Goal: Task Accomplishment & Management: Manage account settings

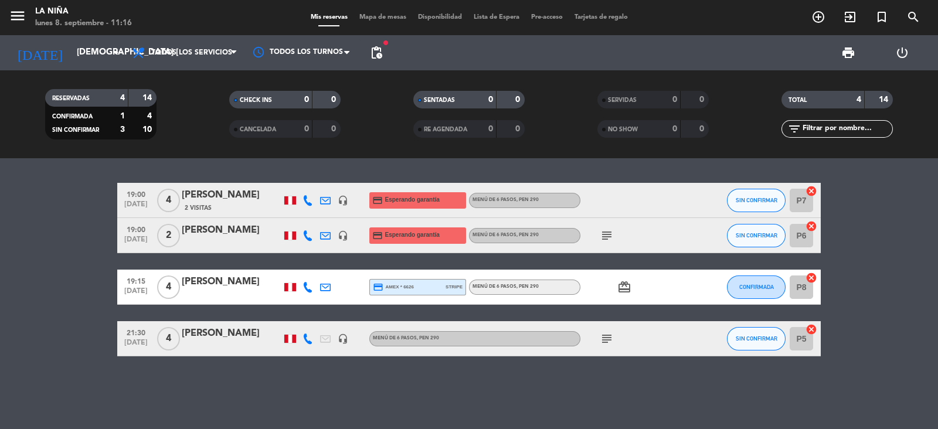
click at [937, 59] on div "[DATE] [DEMOGRAPHIC_DATA] [DATE] arrow_drop_down Todos los servicios Desayuno B…" at bounding box center [469, 52] width 938 height 35
click at [199, 138] on div "CHECK INS 0 0 CANCELADA 0 0" at bounding box center [285, 114] width 184 height 64
click at [381, 54] on span "pending_actions" at bounding box center [376, 53] width 14 height 14
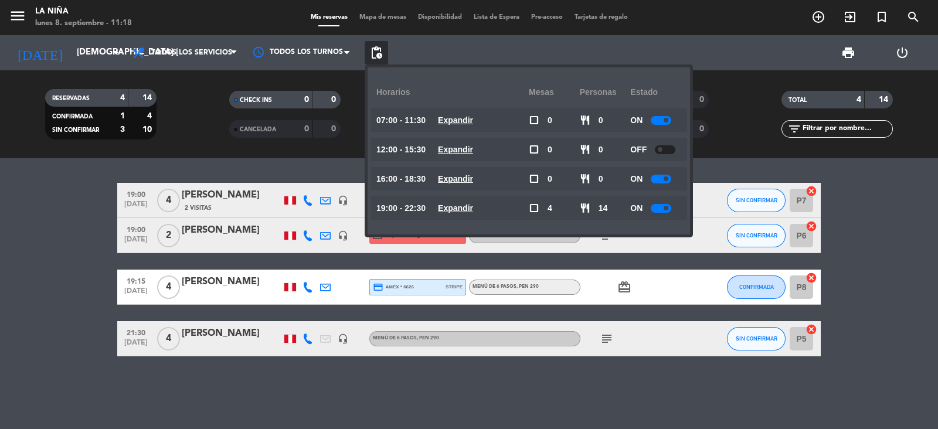
click at [49, 239] on bookings-row "19:00 [DATE] 4 [PERSON_NAME] 2 Visitas headset_mic credit_card Esperando garant…" at bounding box center [469, 269] width 938 height 173
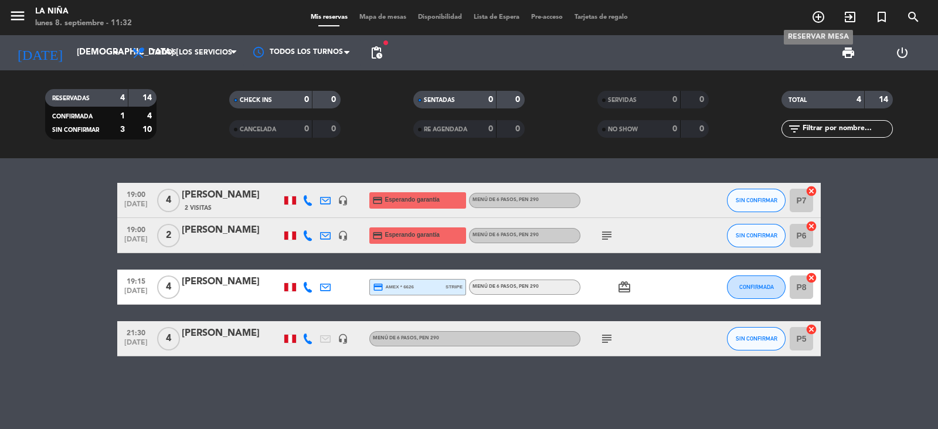
click at [816, 19] on icon "add_circle_outline" at bounding box center [818, 17] width 14 height 14
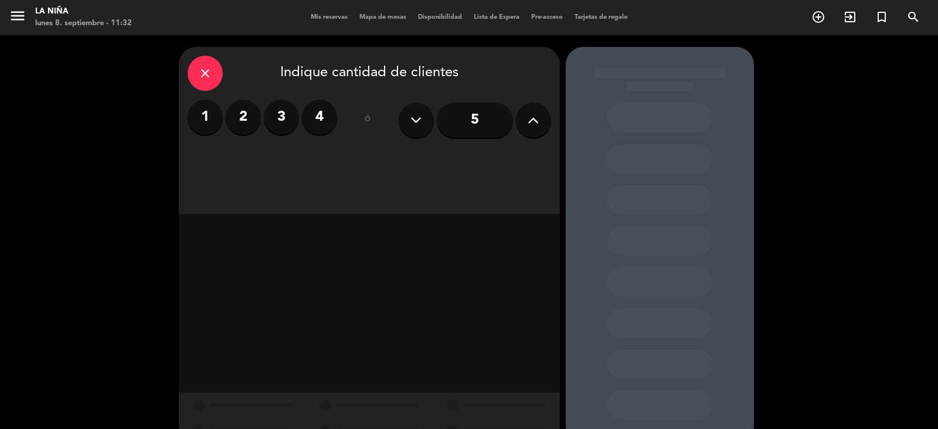
click at [243, 118] on label "2" at bounding box center [243, 117] width 35 height 35
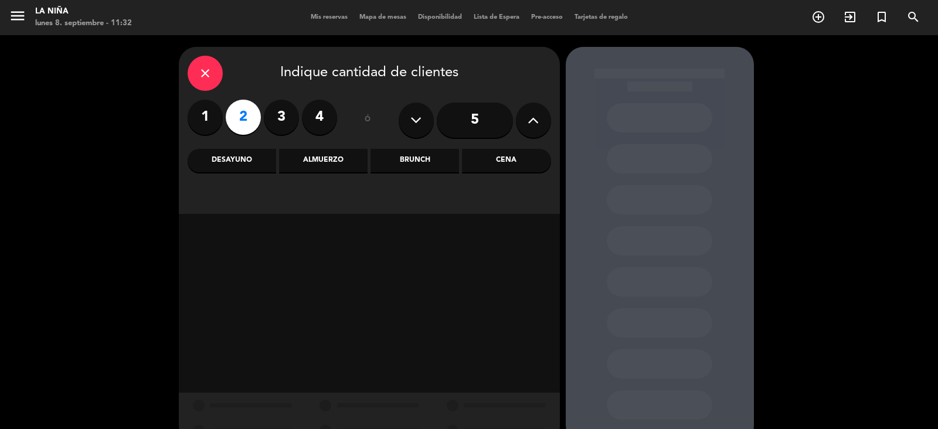
click at [496, 161] on div "Cena" at bounding box center [506, 160] width 88 height 23
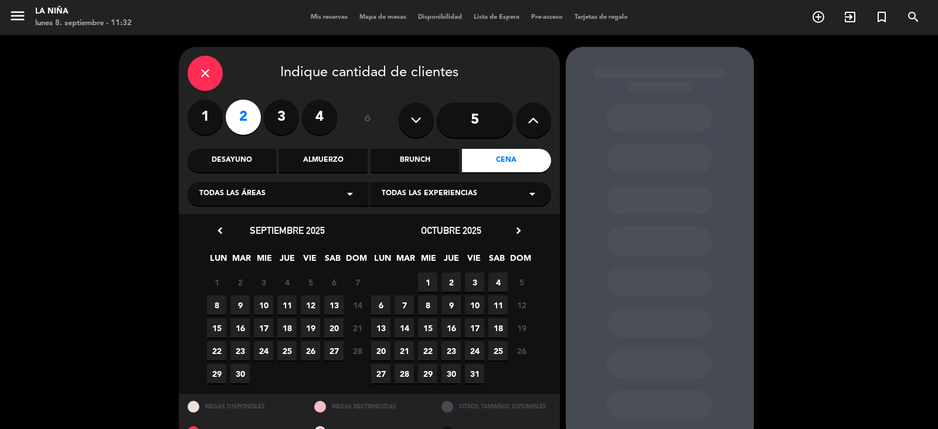
click at [287, 304] on span "11" at bounding box center [286, 304] width 19 height 19
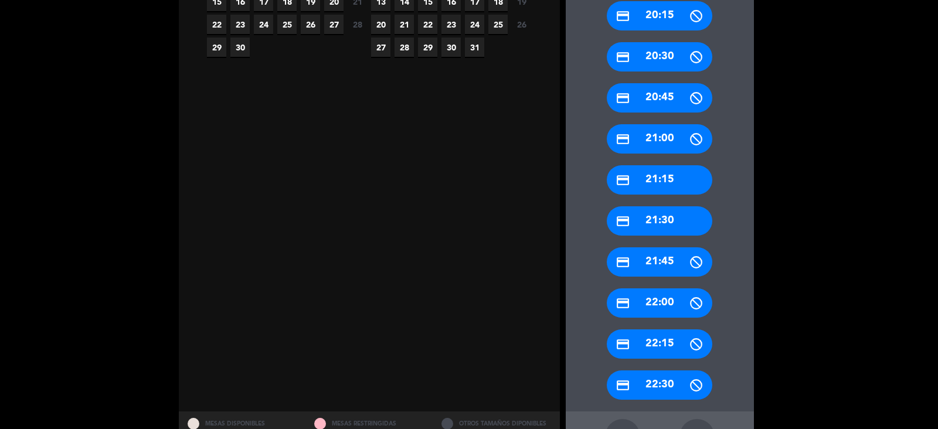
scroll to position [328, 0]
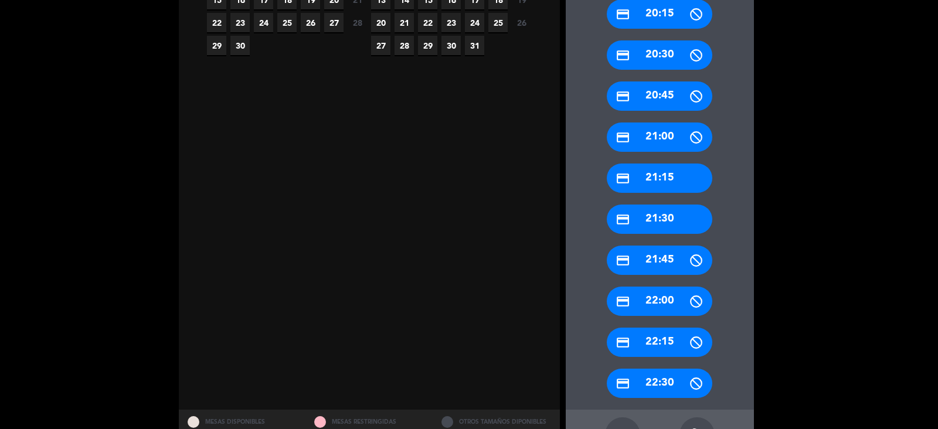
click at [692, 176] on div "credit_card 21:15" at bounding box center [659, 178] width 105 height 29
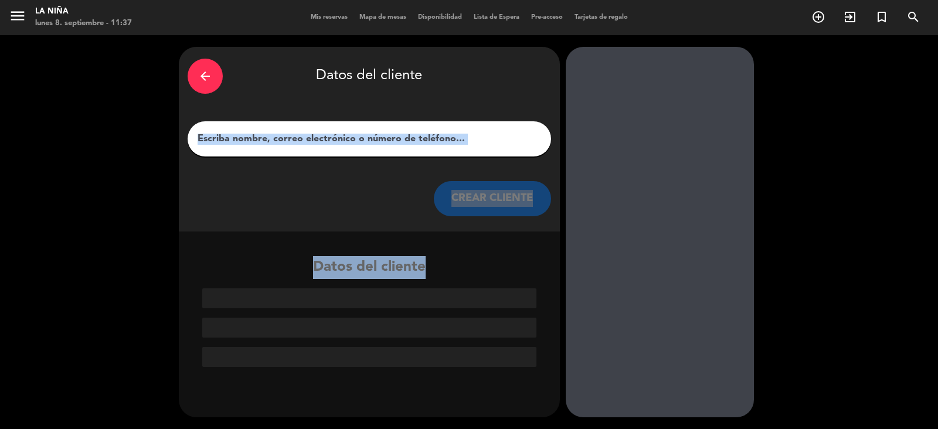
drag, startPoint x: 692, startPoint y: 176, endPoint x: 365, endPoint y: 142, distance: 328.8
click at [365, 142] on div "arrow_back Datos del cliente CREAR CLIENTE Datos del cliente" at bounding box center [469, 232] width 938 height 394
click at [365, 142] on input "1" at bounding box center [369, 139] width 346 height 16
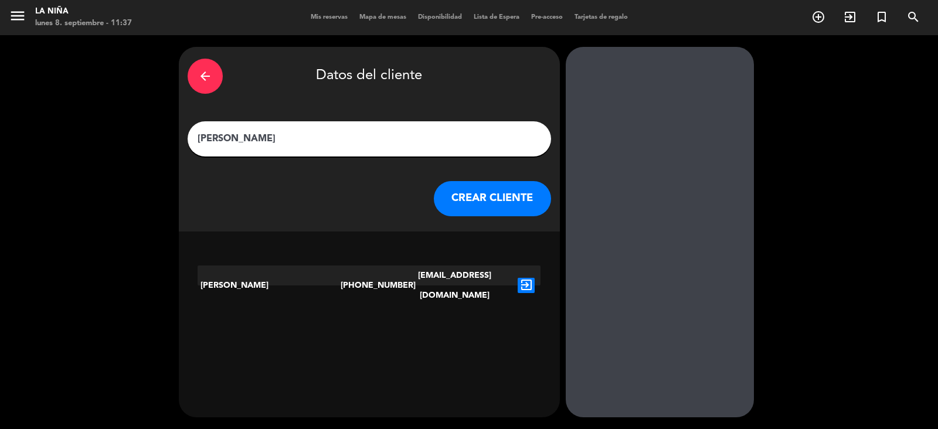
type input "[PERSON_NAME]"
click at [314, 277] on div "[PERSON_NAME]" at bounding box center [269, 285] width 143 height 40
click at [527, 278] on icon "exit_to_app" at bounding box center [525, 285] width 17 height 15
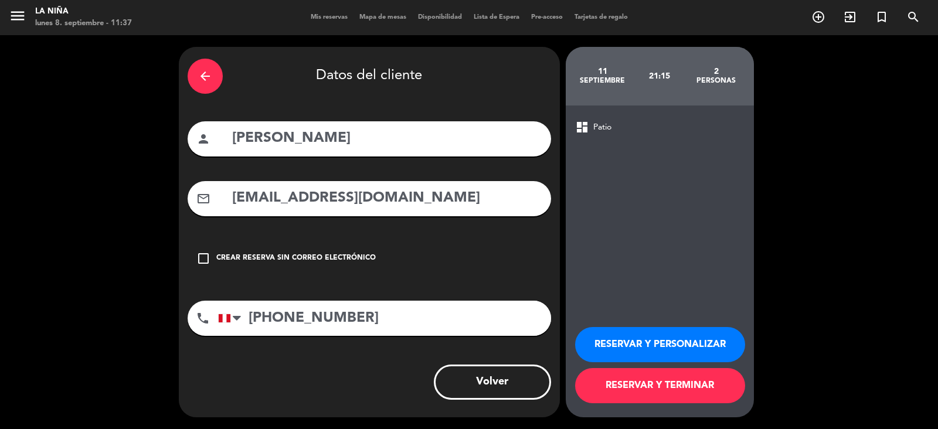
click at [658, 341] on button "RESERVAR Y PERSONALIZAR" at bounding box center [660, 344] width 170 height 35
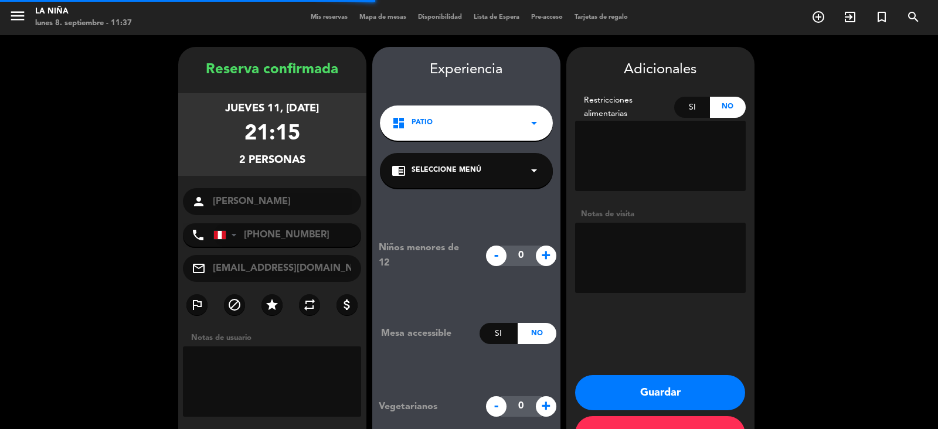
scroll to position [39, 0]
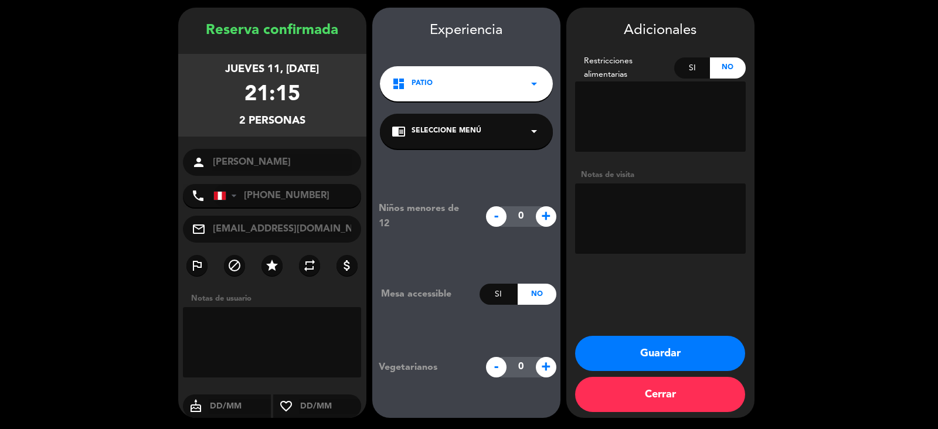
click at [530, 133] on icon "arrow_drop_down" at bounding box center [534, 131] width 14 height 14
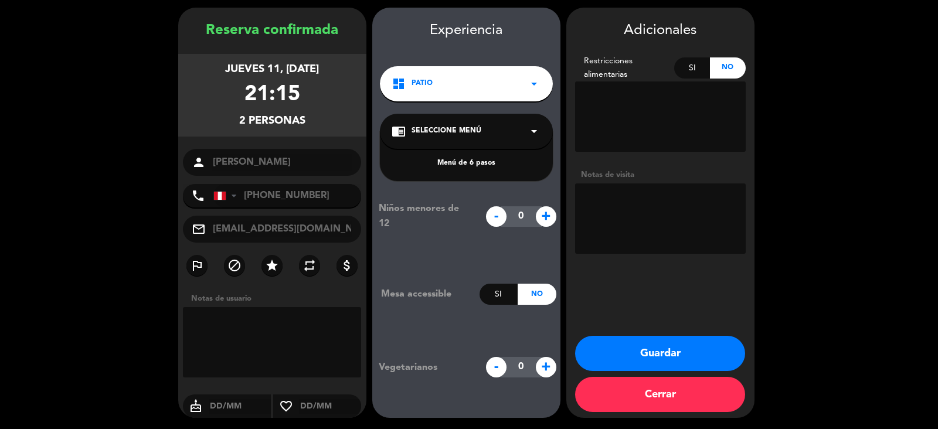
click at [493, 160] on div "Menú de 6 pasos" at bounding box center [465, 164] width 149 height 12
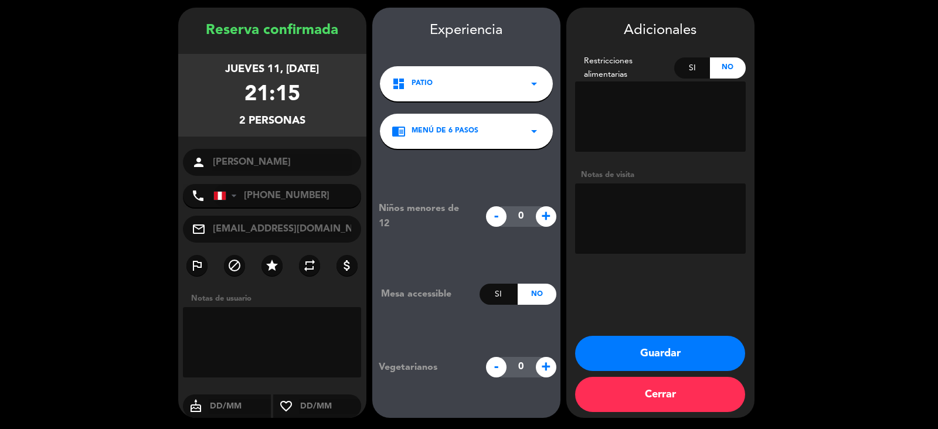
click at [663, 345] on button "Guardar" at bounding box center [660, 353] width 170 height 35
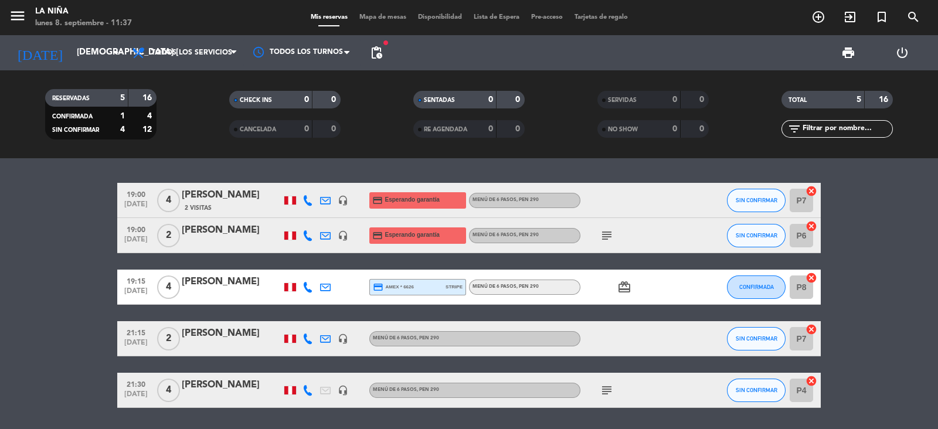
click at [414, 333] on div "Menú de 6 pasos , PEN 290" at bounding box center [474, 338] width 211 height 15
click at [431, 337] on span ", PEN 290" at bounding box center [428, 338] width 22 height 5
click at [196, 336] on div "[PERSON_NAME]" at bounding box center [232, 333] width 100 height 15
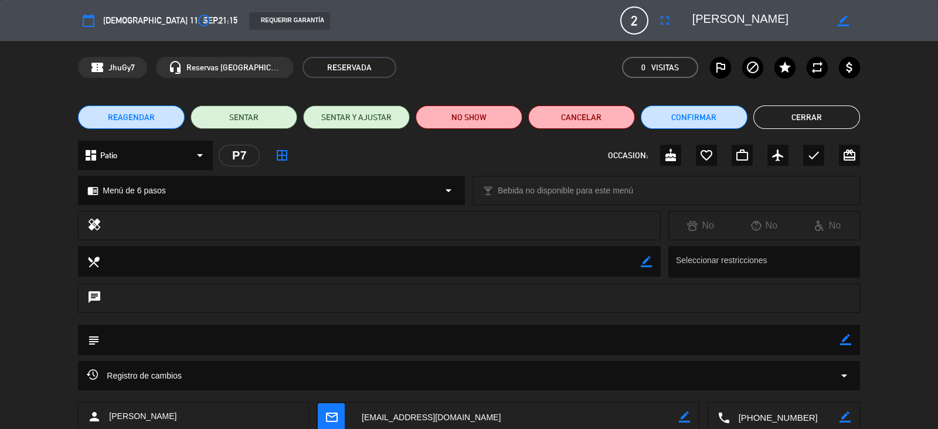
click at [251, 19] on div "REQUERIR GARANTÍA" at bounding box center [289, 21] width 81 height 18
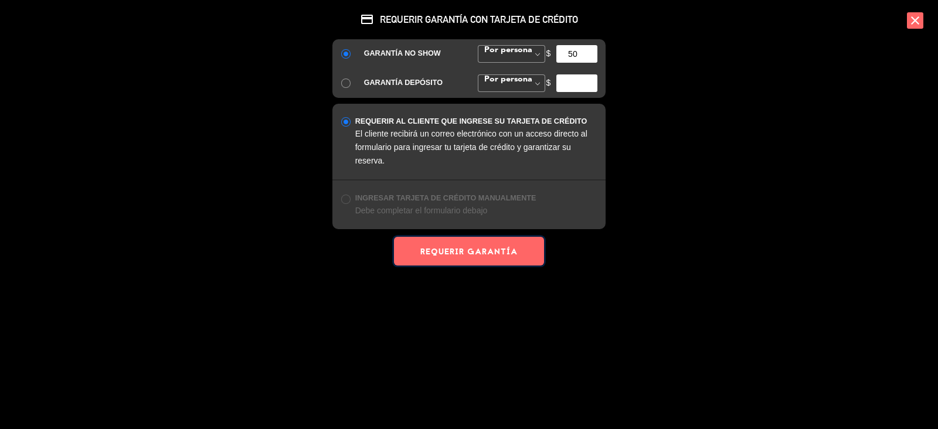
click at [456, 244] on button "REQUERIR GARANTÍA" at bounding box center [469, 251] width 150 height 29
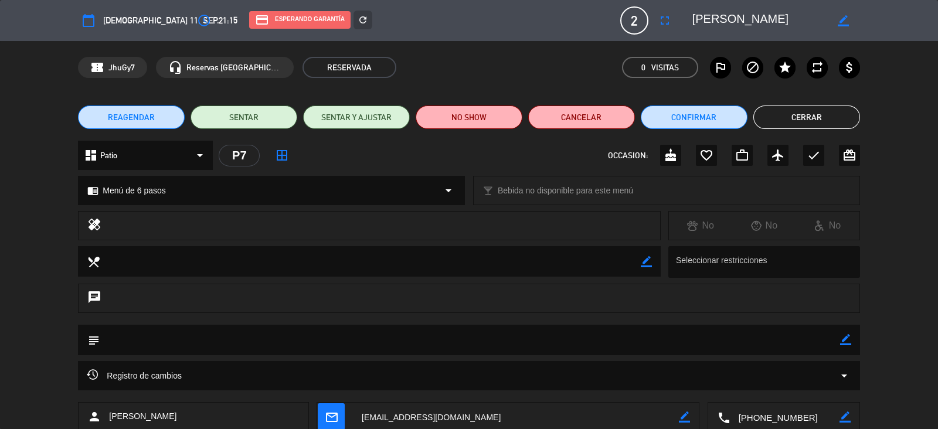
click at [774, 110] on button "Cerrar" at bounding box center [806, 116] width 107 height 23
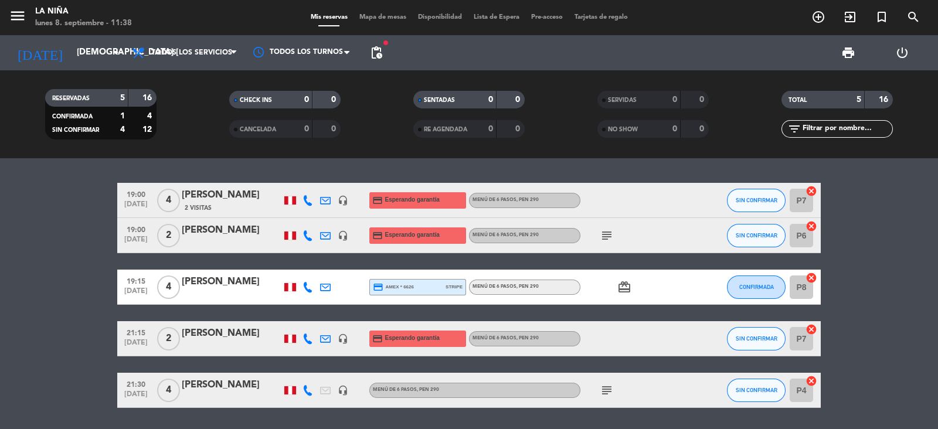
click at [392, 384] on div "Menú de 6 pasos , PEN 290" at bounding box center [474, 390] width 211 height 15
click at [231, 388] on div "[PERSON_NAME]" at bounding box center [232, 384] width 100 height 15
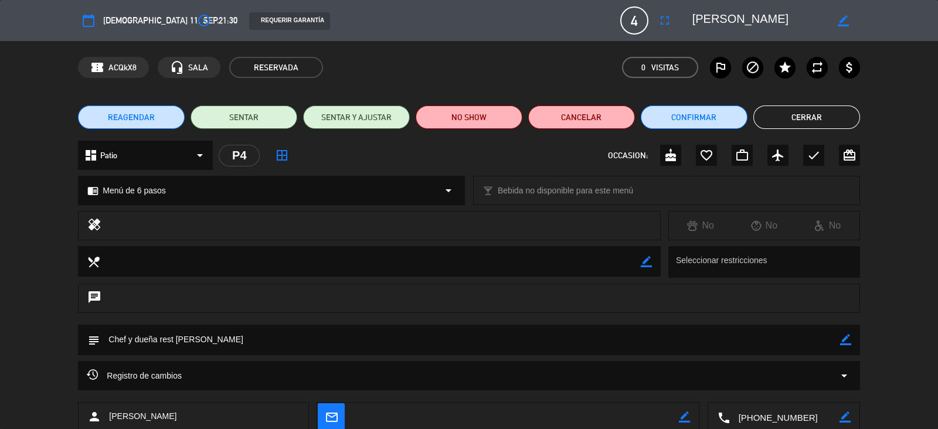
click at [278, 21] on div "REQUERIR GARANTÍA" at bounding box center [289, 21] width 81 height 18
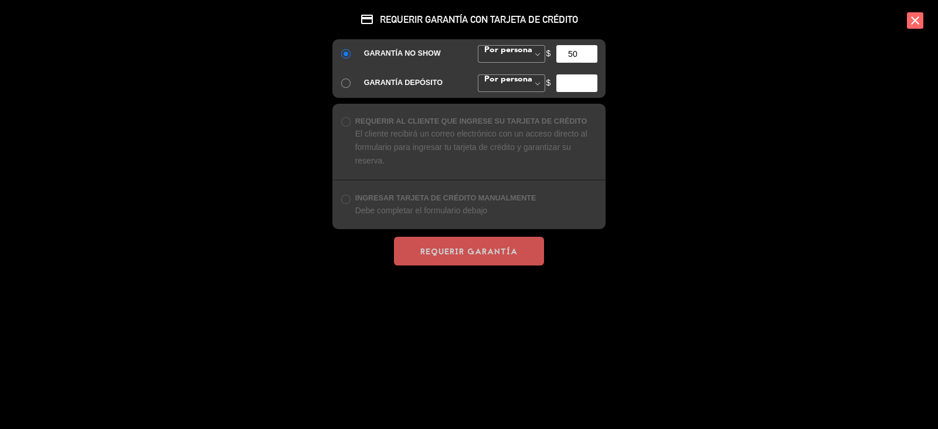
click at [450, 234] on div "credit_card REQUERIR GARANTÍA CON TARJETA DE CRÉDITO GARANTÍA NO SHOW Por perso…" at bounding box center [468, 132] width 293 height 265
click at [927, 20] on div "credit_card REQUERIR GARANTÍA CON TARJETA DE CRÉDITO GARANTÍA NO SHOW Por perso…" at bounding box center [469, 214] width 938 height 429
click at [915, 19] on icon "close" at bounding box center [915, 20] width 16 height 16
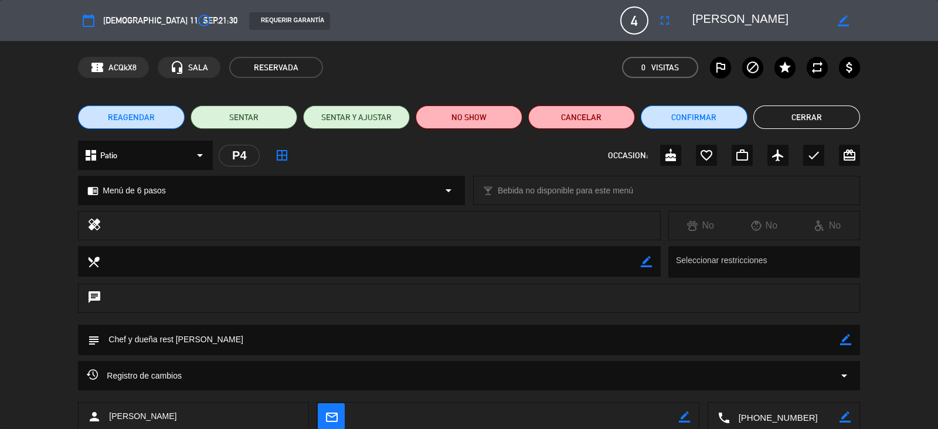
click at [914, 10] on div "credit_card REQUERIR GARANTÍA CON TARJETA DE CRÉDITO GARANTÍA NO SHOW Por perso…" at bounding box center [469, 214] width 938 height 429
click at [918, 20] on icon "close" at bounding box center [915, 20] width 16 height 16
click at [267, 20] on div "REQUERIR GARANTÍA" at bounding box center [289, 21] width 81 height 18
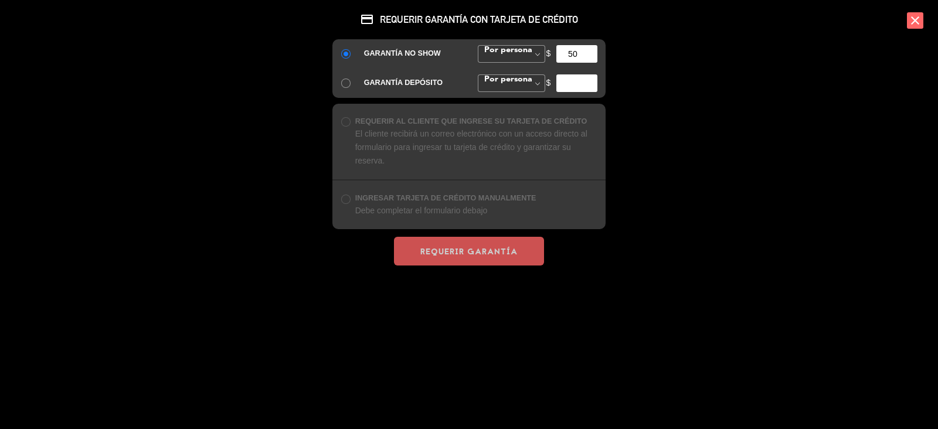
click at [577, 56] on input "50" at bounding box center [576, 54] width 41 height 18
click at [342, 106] on div "REQUERIR AL CLIENTE QUE INGRESE SU TARJETA DE CRÉDITO El cliente recibirá un co…" at bounding box center [468, 142] width 273 height 76
click at [345, 82] on input "radio" at bounding box center [345, 83] width 8 height 8
click at [345, 53] on input "radio" at bounding box center [345, 53] width 8 height 8
click at [911, 26] on icon "close" at bounding box center [915, 20] width 16 height 16
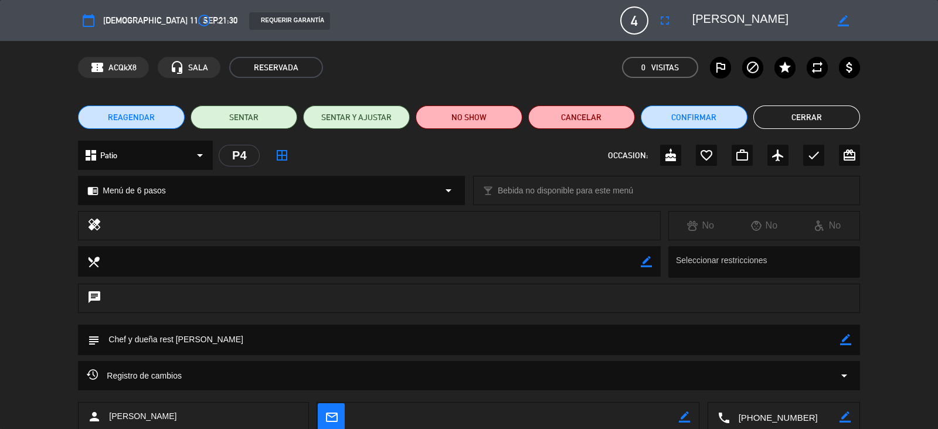
click at [125, 32] on div "calendar_today [DEMOGRAPHIC_DATA] 11, sep. access_time 21:30 REQUERIR GARANTÍA …" at bounding box center [468, 20] width 781 height 28
click at [800, 114] on button "Cerrar" at bounding box center [806, 116] width 107 height 23
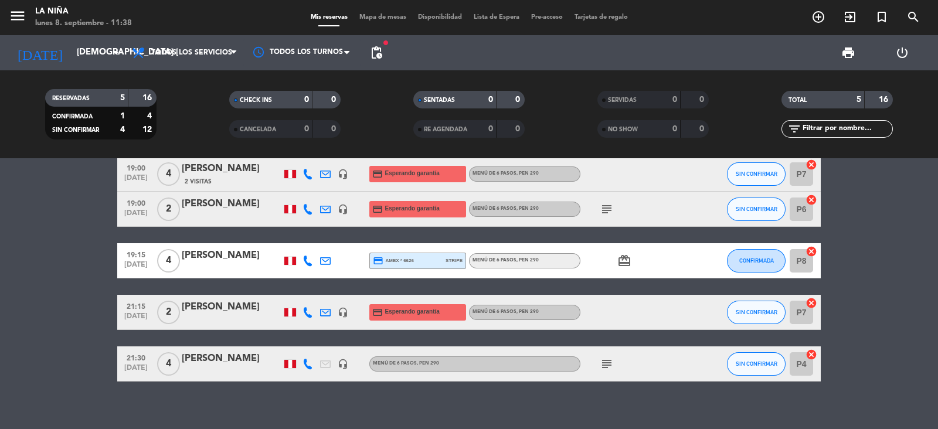
scroll to position [26, 0]
click at [668, 373] on div "subject" at bounding box center [632, 363] width 105 height 35
click at [190, 362] on div "[PERSON_NAME]" at bounding box center [232, 358] width 100 height 15
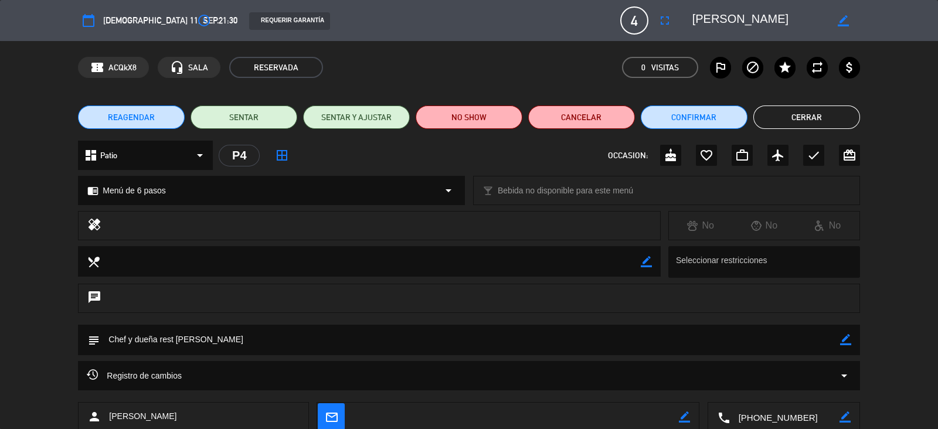
click at [249, 21] on div "REQUERIR GARANTÍA" at bounding box center [289, 21] width 81 height 18
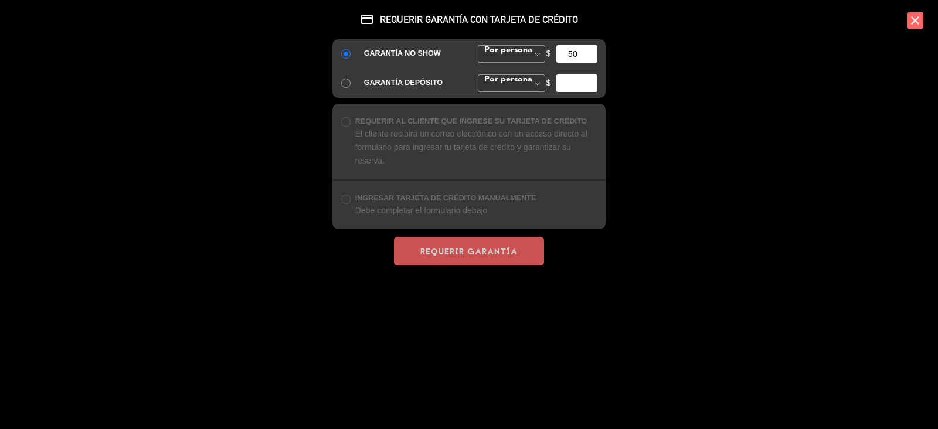
click at [527, 233] on div "credit_card REQUERIR GARANTÍA CON TARJETA DE CRÉDITO GARANTÍA NO SHOW Por perso…" at bounding box center [468, 132] width 293 height 265
click at [506, 268] on div "credit_card REQUERIR GARANTÍA CON TARJETA DE CRÉDITO GARANTÍA NO SHOW Por perso…" at bounding box center [468, 192] width 293 height 384
click at [510, 263] on div "credit_card REQUERIR GARANTÍA CON TARJETA DE CRÉDITO GARANTÍA NO SHOW Por perso…" at bounding box center [468, 192] width 293 height 384
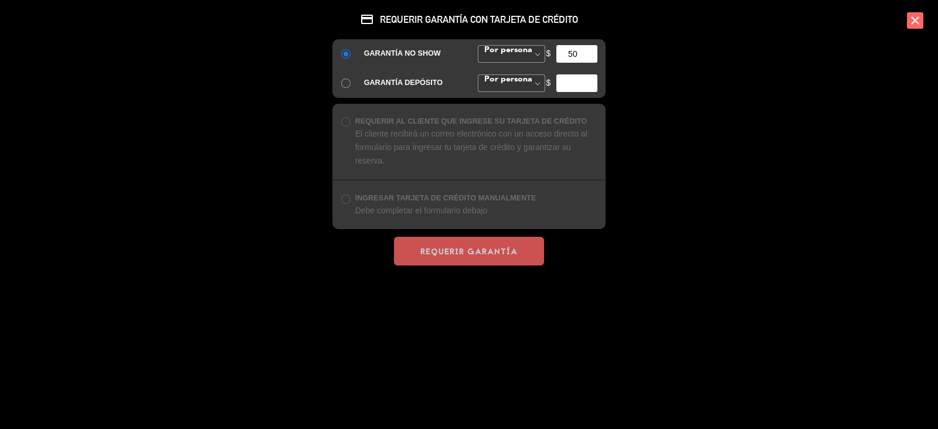
click at [586, 48] on input "50" at bounding box center [576, 54] width 41 height 18
type input "5"
type input "50"
click at [912, 25] on icon "close" at bounding box center [915, 20] width 16 height 16
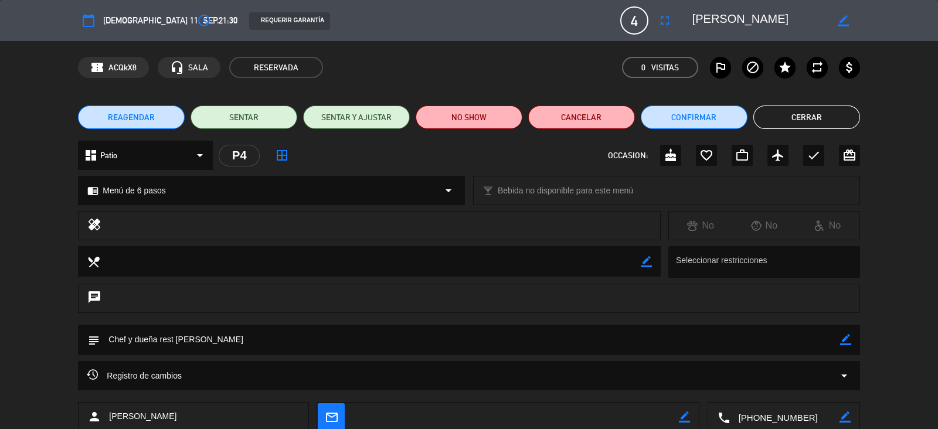
click at [775, 113] on button "Cerrar" at bounding box center [806, 116] width 107 height 23
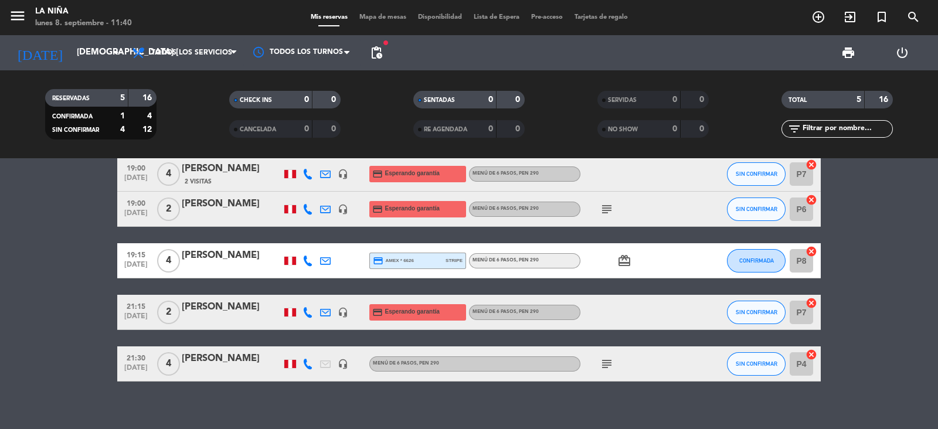
click at [304, 362] on icon at bounding box center [307, 364] width 11 height 11
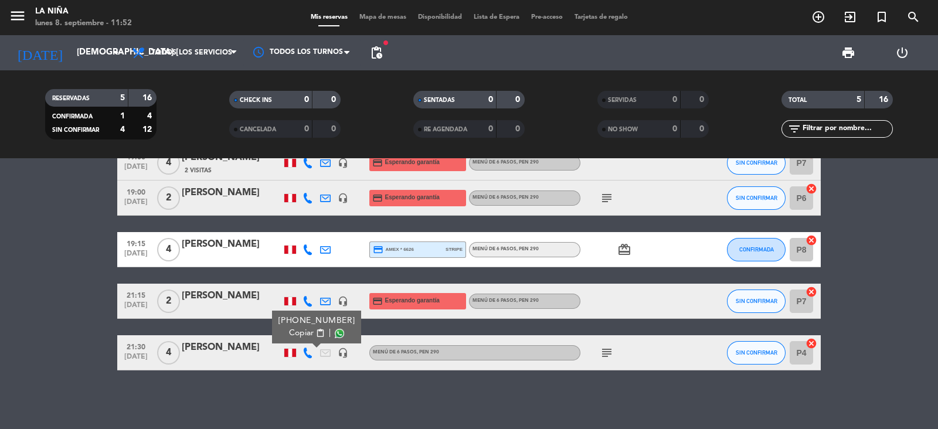
scroll to position [0, 0]
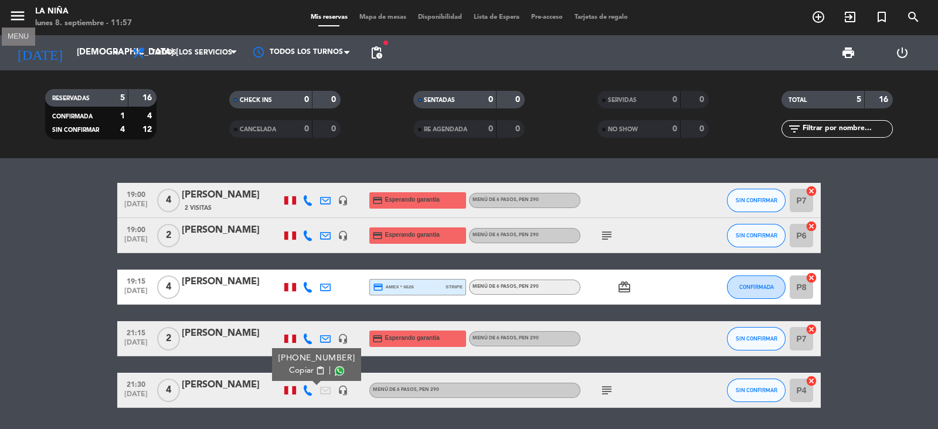
click at [12, 15] on icon "menu" at bounding box center [18, 16] width 18 height 18
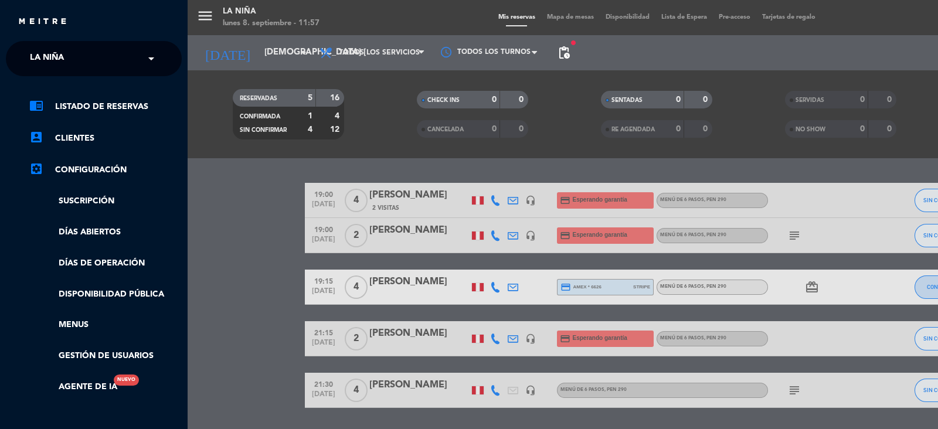
click at [91, 63] on input "text" at bounding box center [94, 59] width 143 height 26
click at [253, 56] on div "menu La Niña lunes 8. septiembre - 11:57 Mis reservas Mapa de mesas Disponibili…" at bounding box center [657, 214] width 938 height 429
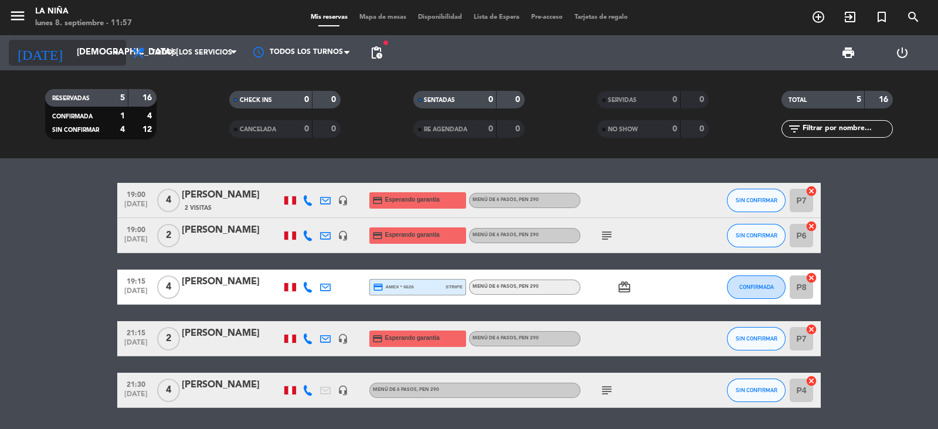
click at [97, 47] on input "[DEMOGRAPHIC_DATA] [DATE]" at bounding box center [127, 53] width 113 height 22
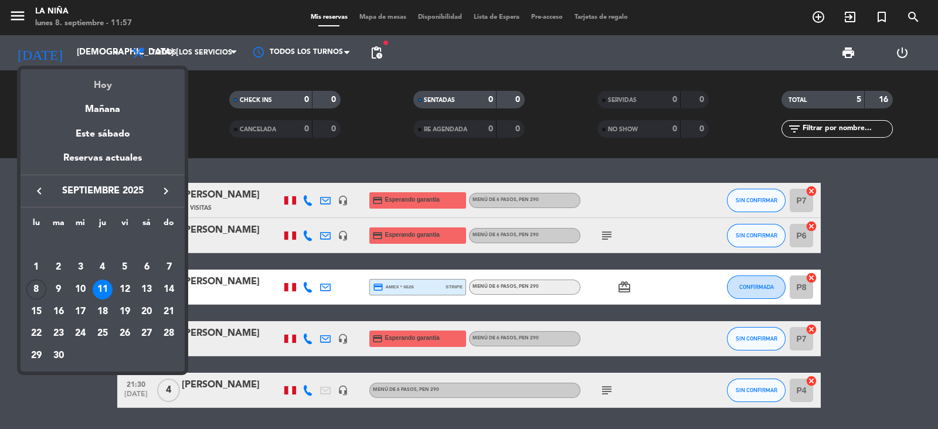
click at [108, 86] on div "Hoy" at bounding box center [103, 81] width 164 height 24
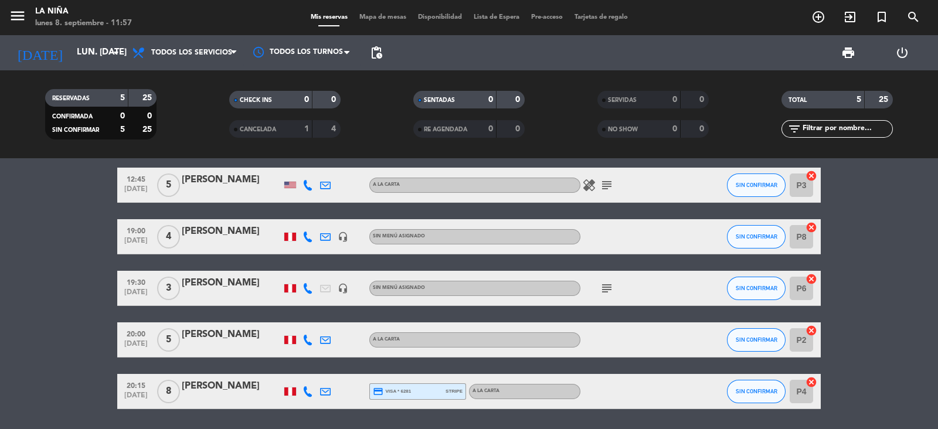
scroll to position [16, 0]
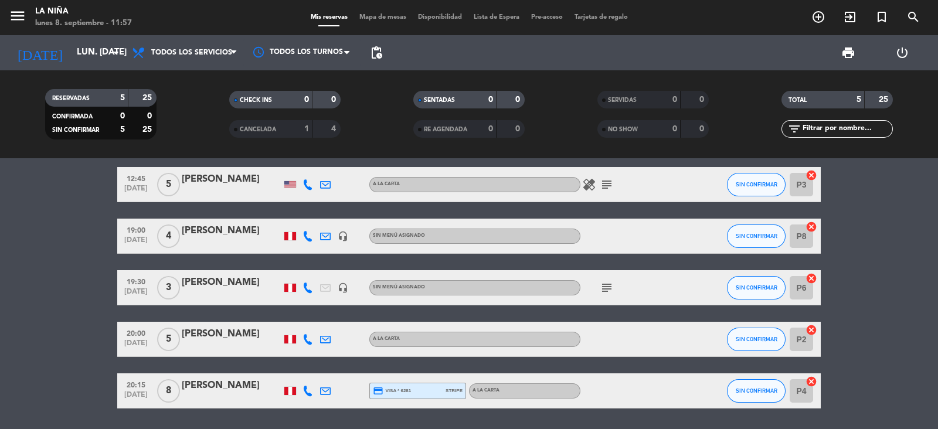
click at [214, 183] on div "[PERSON_NAME]" at bounding box center [232, 179] width 100 height 15
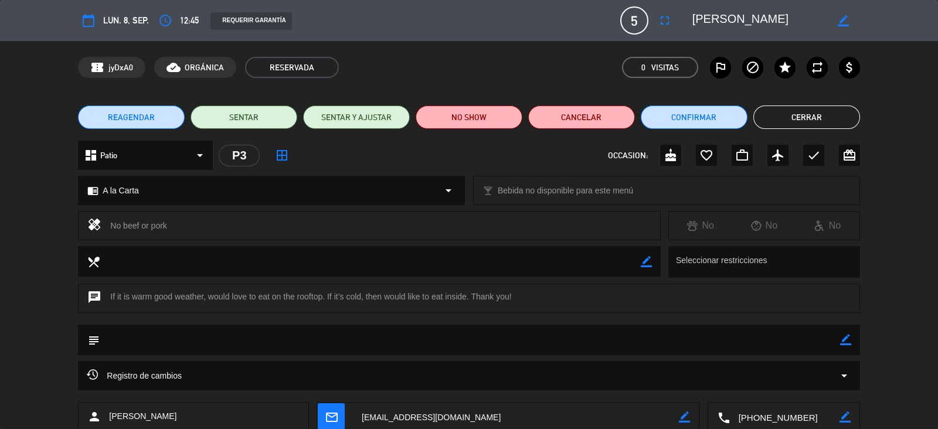
click at [189, 22] on span "12:45" at bounding box center [189, 20] width 19 height 14
click at [126, 16] on span "lun. 8, sep." at bounding box center [126, 20] width 46 height 14
click at [169, 22] on icon "access_time" at bounding box center [165, 20] width 14 height 14
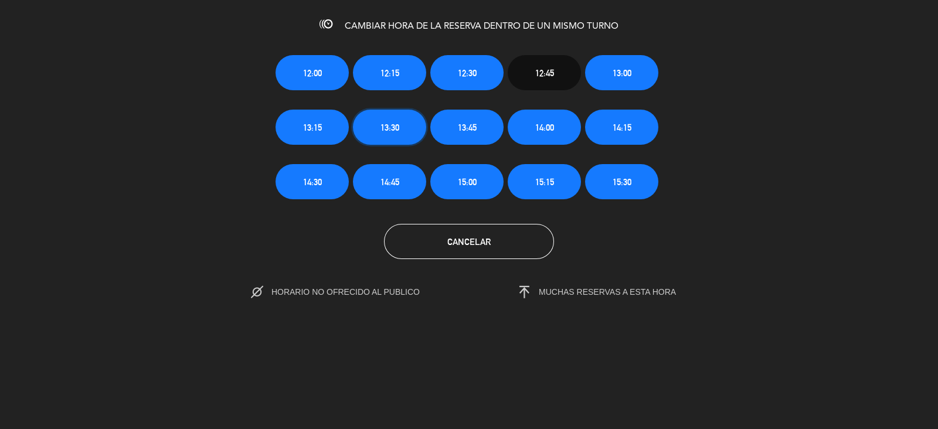
click at [372, 128] on button "13:30" at bounding box center [389, 127] width 73 height 35
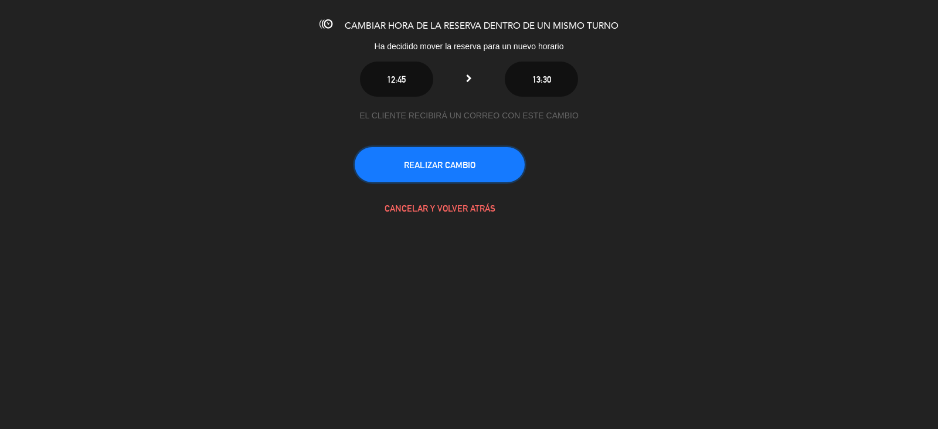
click at [462, 158] on button "REALIZAR CAMBIO" at bounding box center [440, 164] width 170 height 35
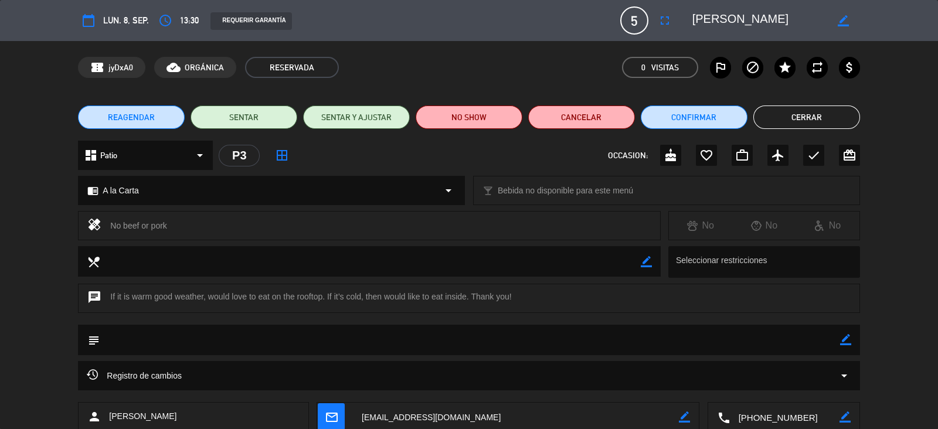
click at [815, 112] on button "Cerrar" at bounding box center [806, 116] width 107 height 23
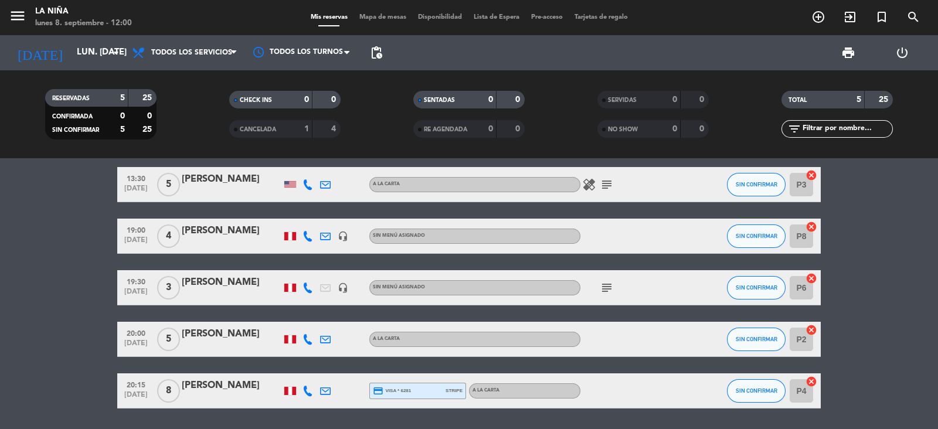
click at [600, 180] on icon "subject" at bounding box center [607, 185] width 14 height 14
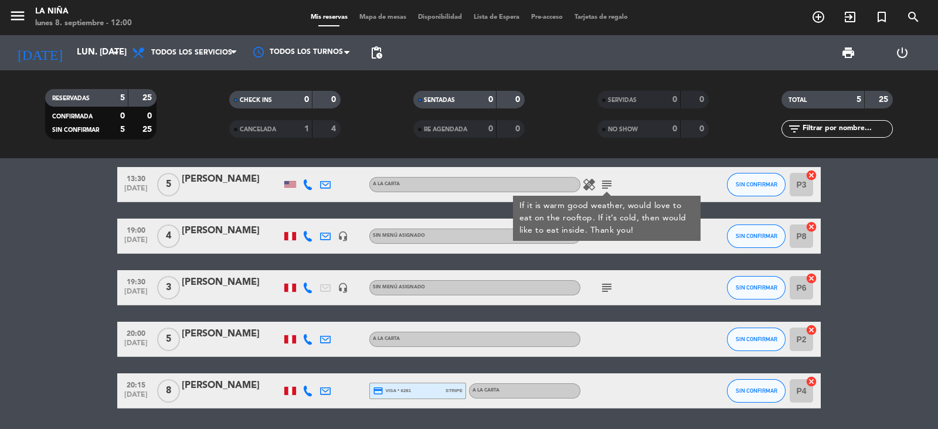
click at [585, 186] on icon "healing" at bounding box center [589, 185] width 14 height 14
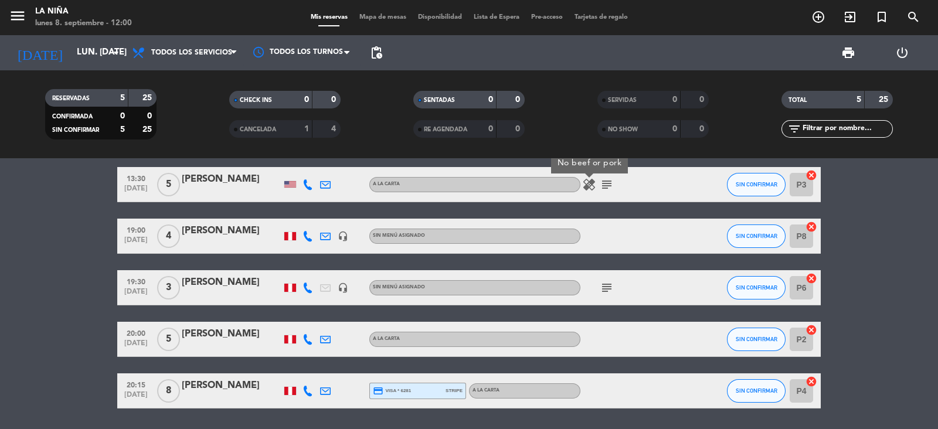
click at [601, 182] on icon "subject" at bounding box center [607, 185] width 14 height 14
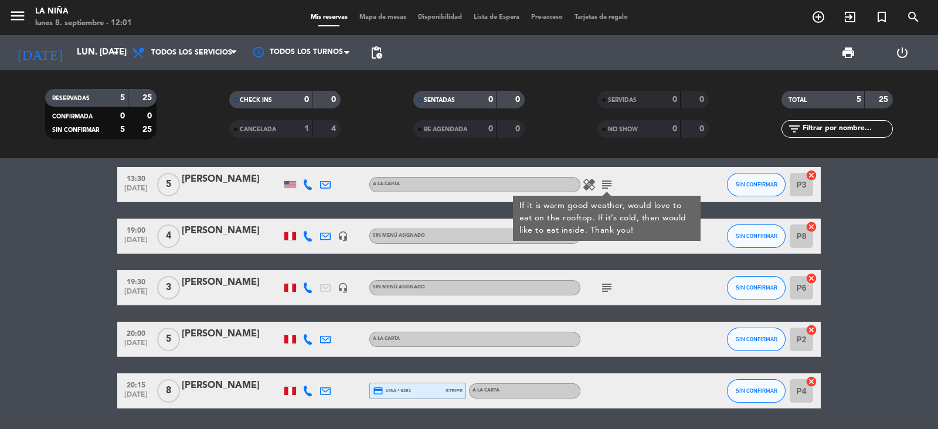
click at [873, 285] on bookings-row "13:30 [DATE] 5 [PERSON_NAME] A [PERSON_NAME] healing subject If it is warm good…" at bounding box center [469, 287] width 938 height 241
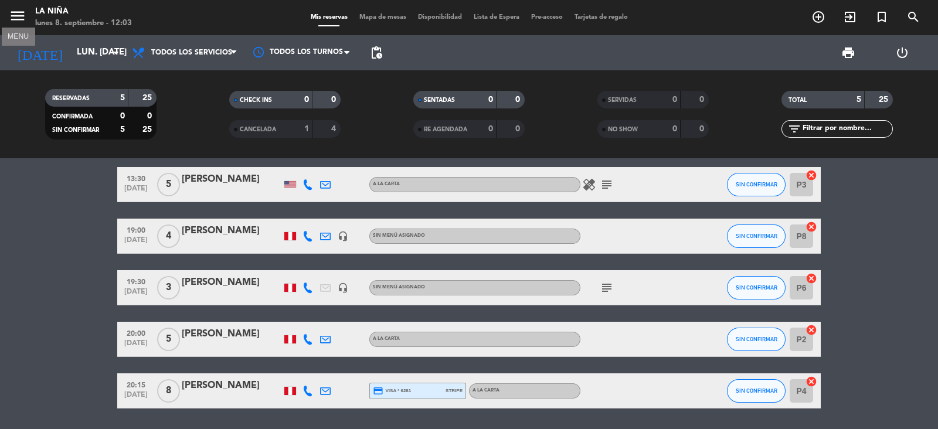
click at [21, 23] on icon "menu" at bounding box center [18, 16] width 18 height 18
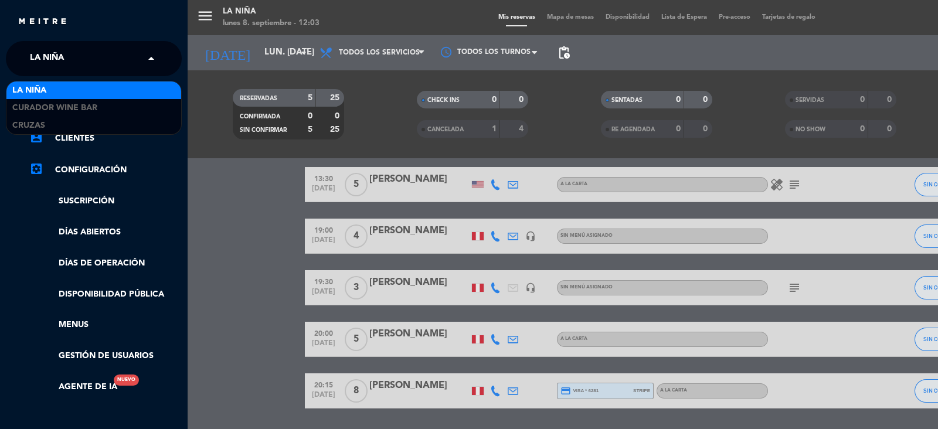
click at [61, 56] on span "La Niña" at bounding box center [47, 58] width 34 height 25
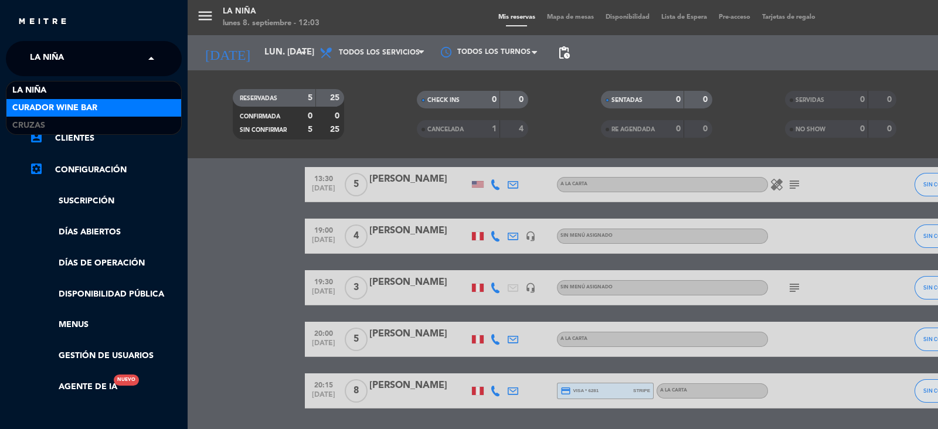
click at [51, 110] on span "Curador Wine Bar" at bounding box center [54, 107] width 85 height 13
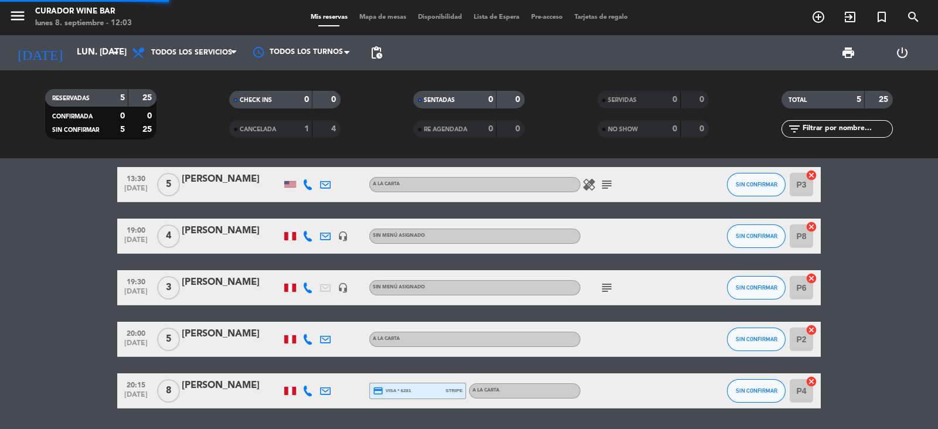
scroll to position [0, 0]
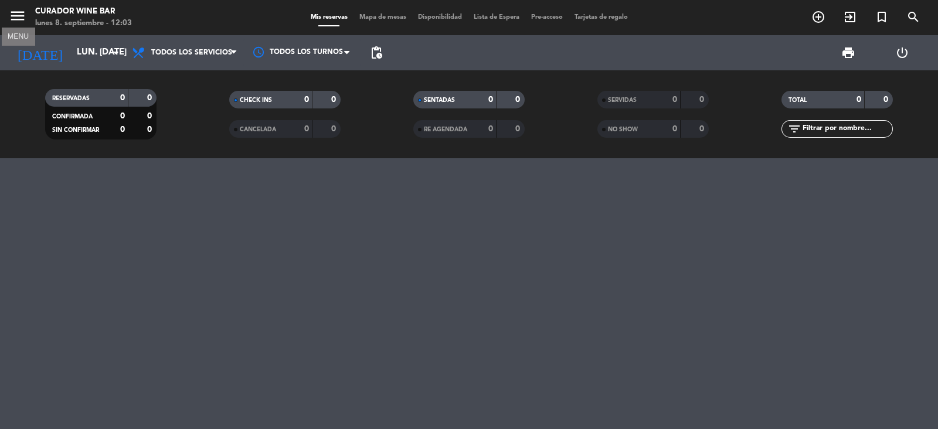
click at [18, 19] on icon "menu" at bounding box center [18, 16] width 18 height 18
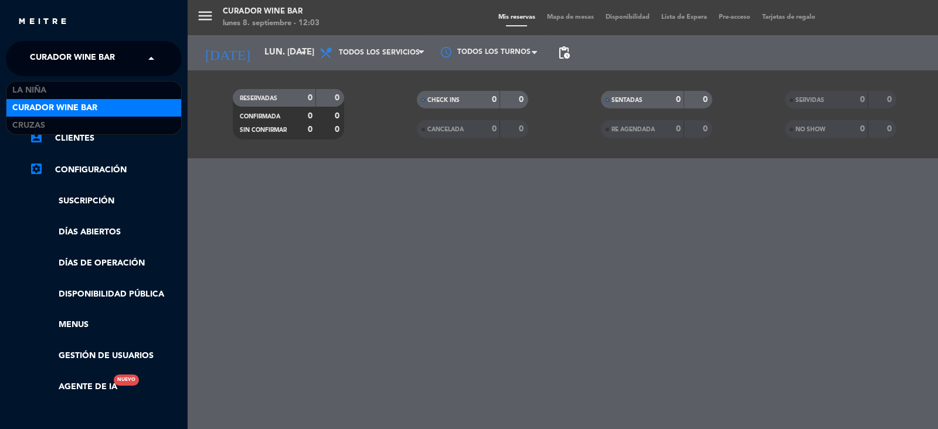
click at [92, 57] on span "Curador Wine Bar" at bounding box center [72, 58] width 85 height 25
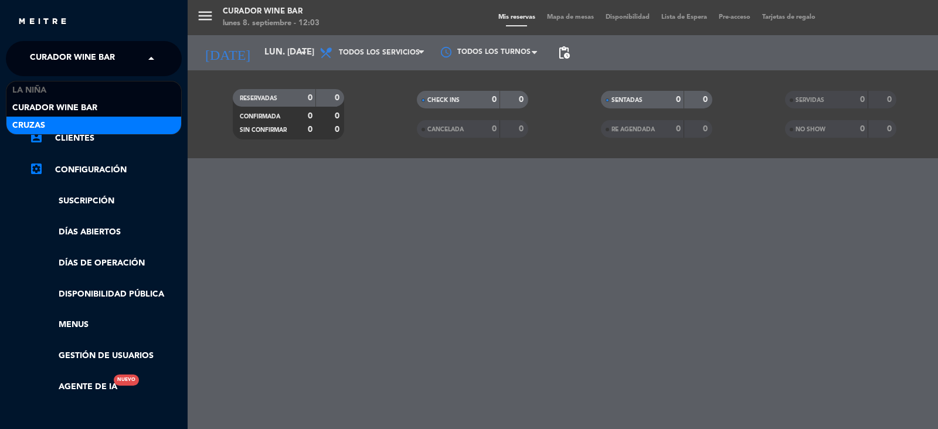
click at [73, 124] on div "Cruzas" at bounding box center [93, 126] width 175 height 18
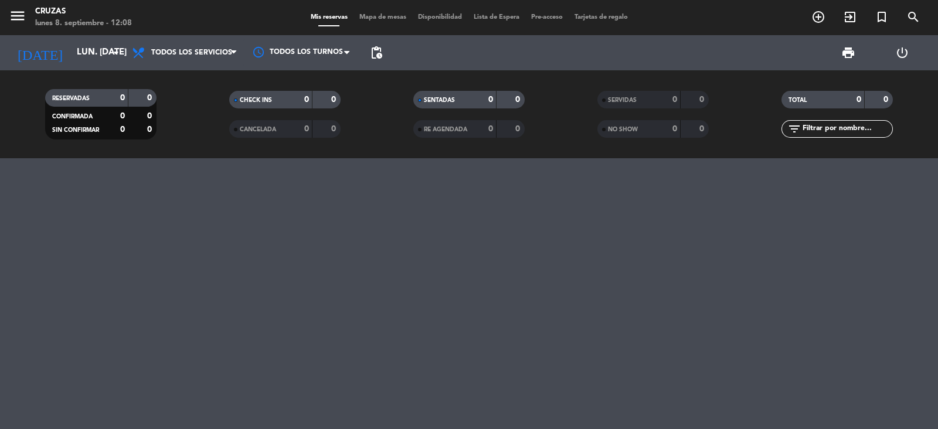
click at [527, 280] on div at bounding box center [469, 293] width 938 height 271
click at [84, 55] on input "lun. [DATE]" at bounding box center [127, 53] width 113 height 22
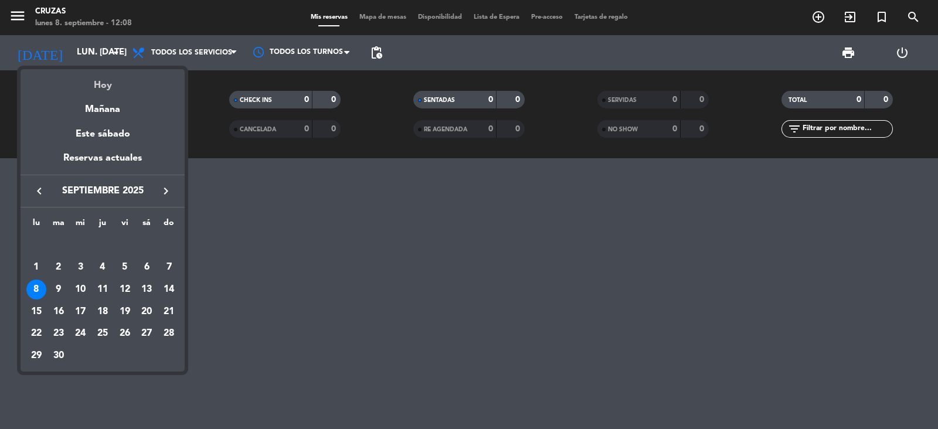
click at [105, 85] on div "Hoy" at bounding box center [103, 81] width 164 height 24
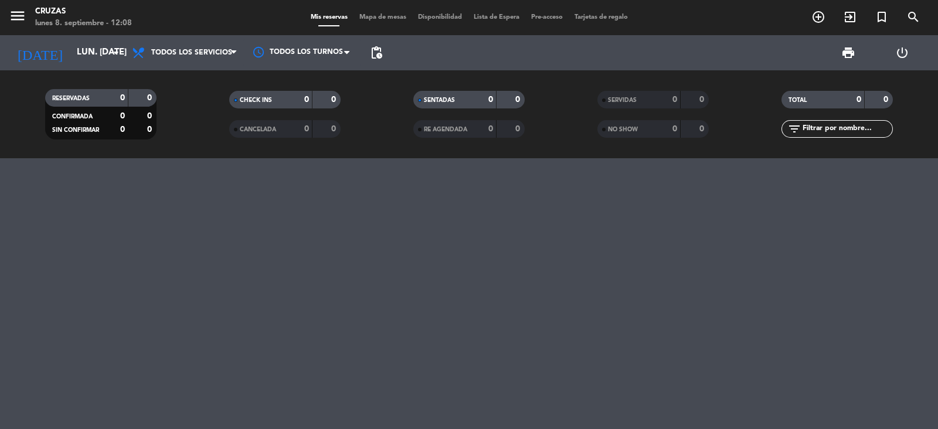
click at [12, 12] on icon "menu" at bounding box center [18, 16] width 18 height 18
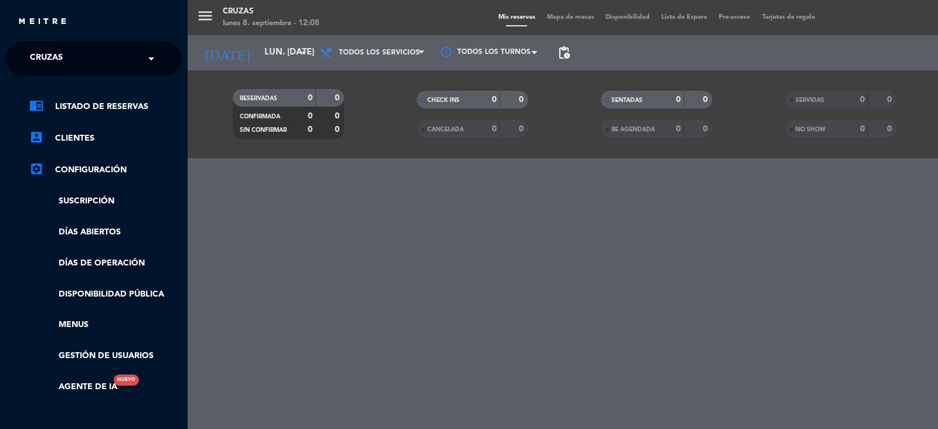
click at [84, 57] on input "text" at bounding box center [94, 59] width 143 height 26
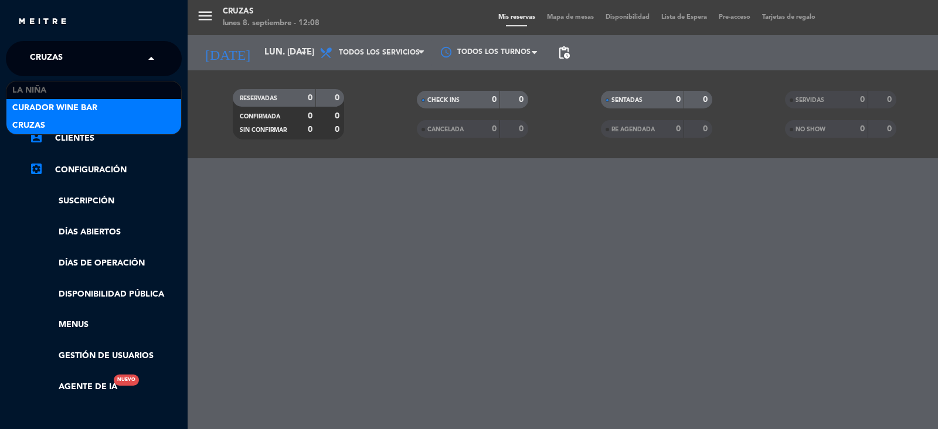
click at [98, 101] on div "Curador Wine Bar" at bounding box center [93, 108] width 175 height 18
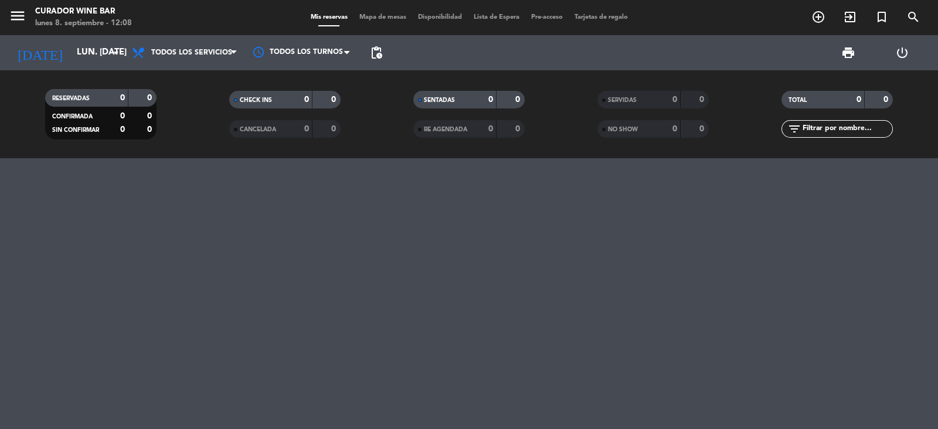
click at [19, 22] on icon "menu" at bounding box center [18, 16] width 18 height 18
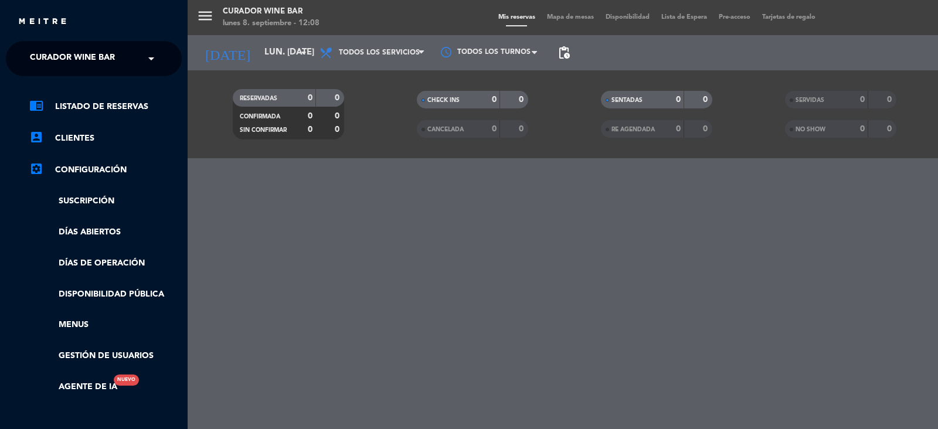
click at [112, 59] on span "Curador Wine Bar" at bounding box center [72, 58] width 85 height 25
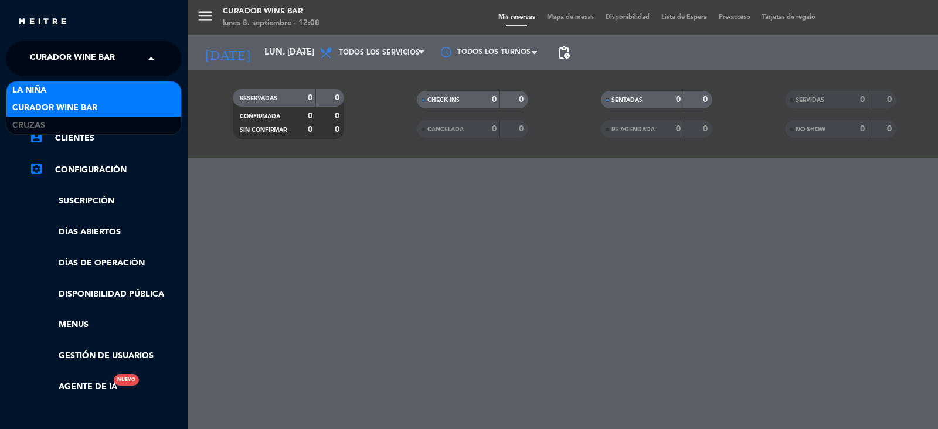
click at [97, 94] on div "La Niña" at bounding box center [93, 90] width 175 height 18
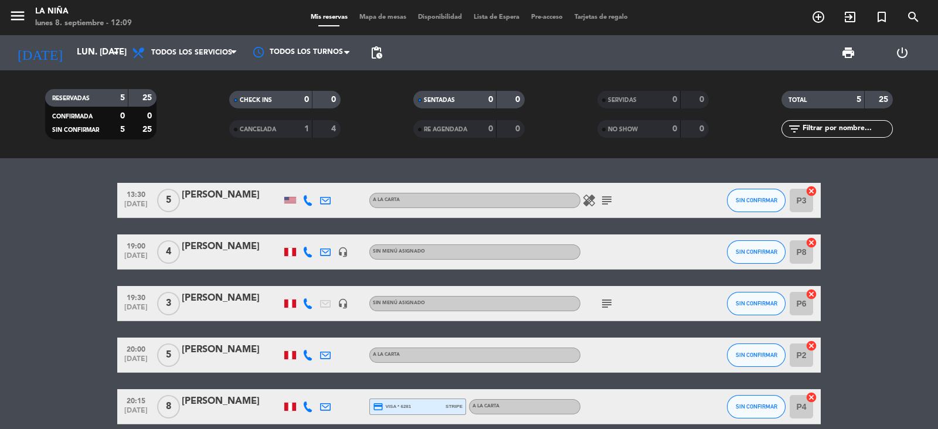
click at [606, 305] on icon "subject" at bounding box center [607, 304] width 14 height 14
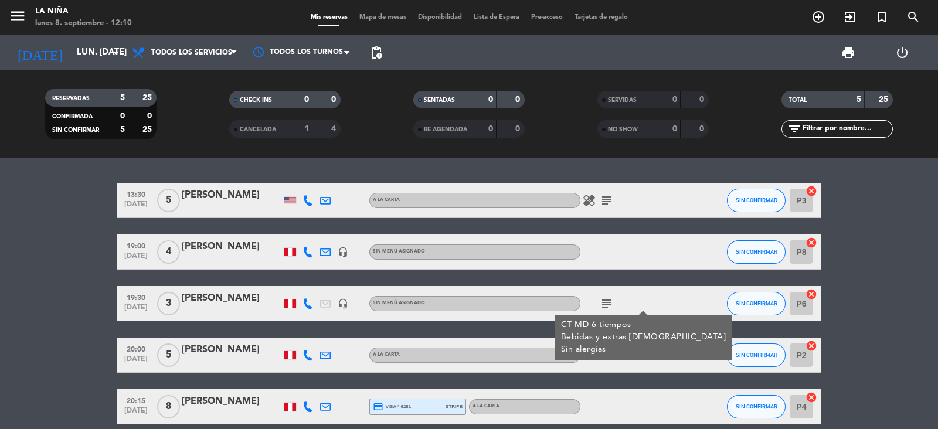
click at [474, 300] on div "Sin menú asignado" at bounding box center [474, 303] width 211 height 15
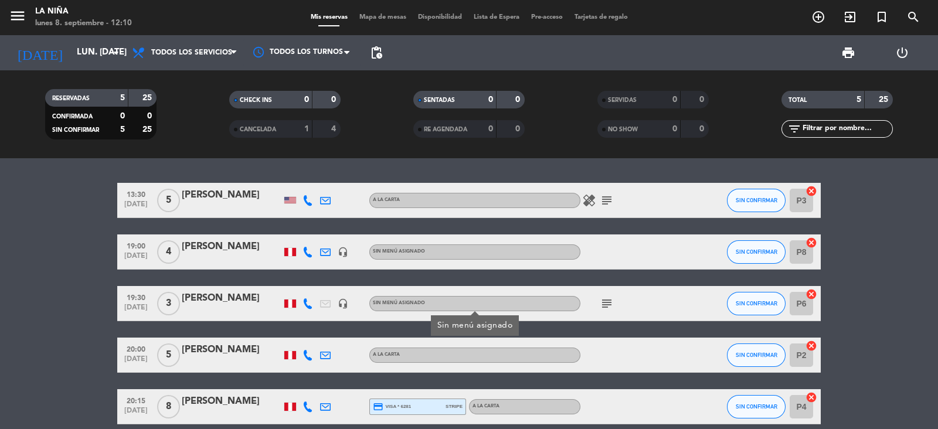
click at [474, 300] on div "Sin menú asignado" at bounding box center [474, 303] width 211 height 15
click at [229, 309] on div at bounding box center [232, 311] width 100 height 9
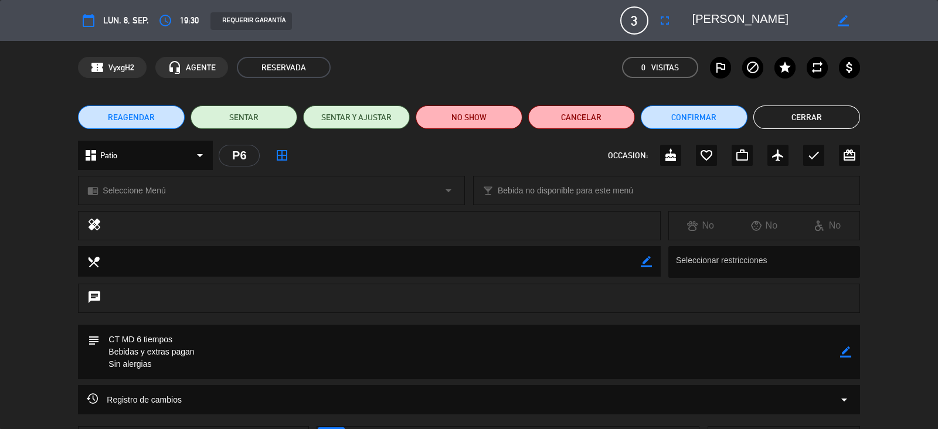
click at [188, 203] on div "chrome_reader_mode Seleccione Menú arrow_drop_down" at bounding box center [272, 190] width 386 height 28
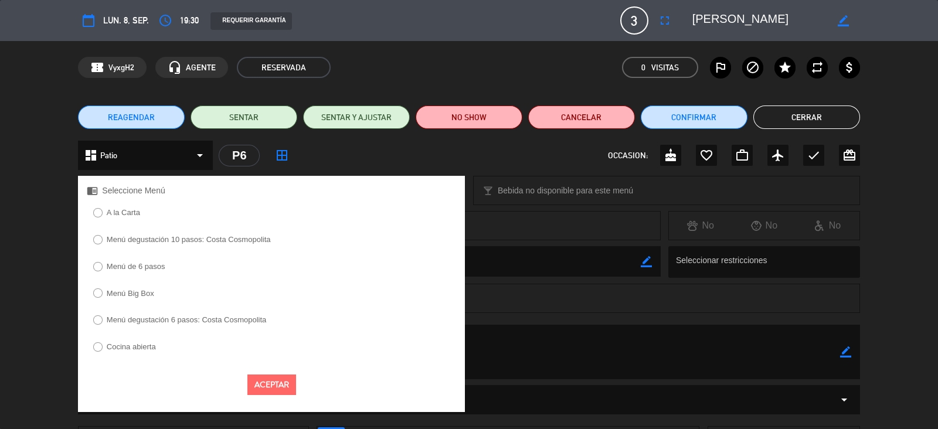
click at [126, 266] on label "Menú de 6 pasos" at bounding box center [136, 267] width 59 height 8
click at [270, 390] on button "Aceptar" at bounding box center [271, 384] width 49 height 21
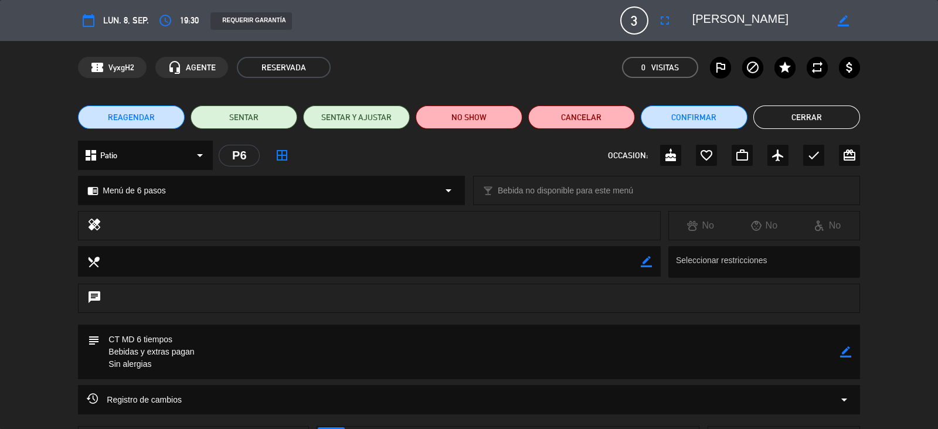
click at [818, 123] on button "Cerrar" at bounding box center [806, 116] width 107 height 23
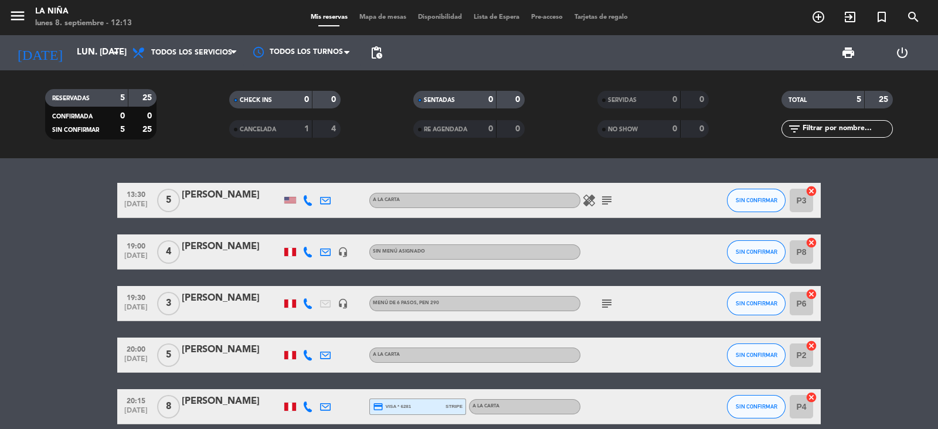
scroll to position [54, 0]
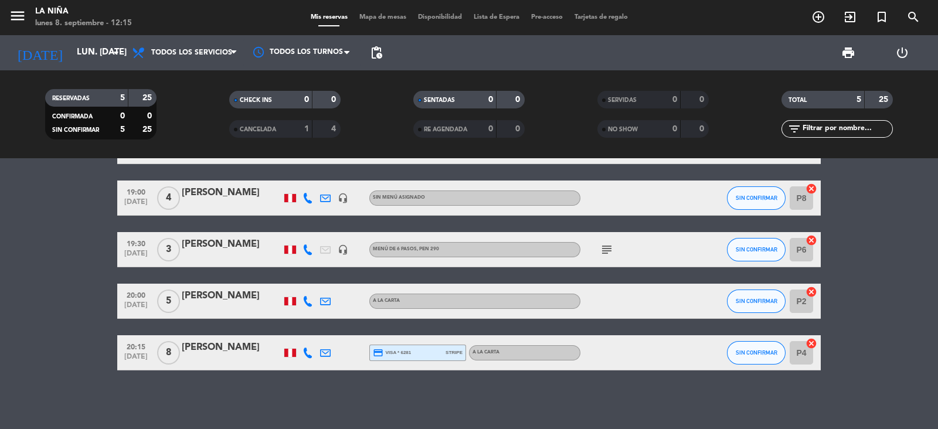
click at [337, 131] on strong "4" at bounding box center [334, 129] width 7 height 8
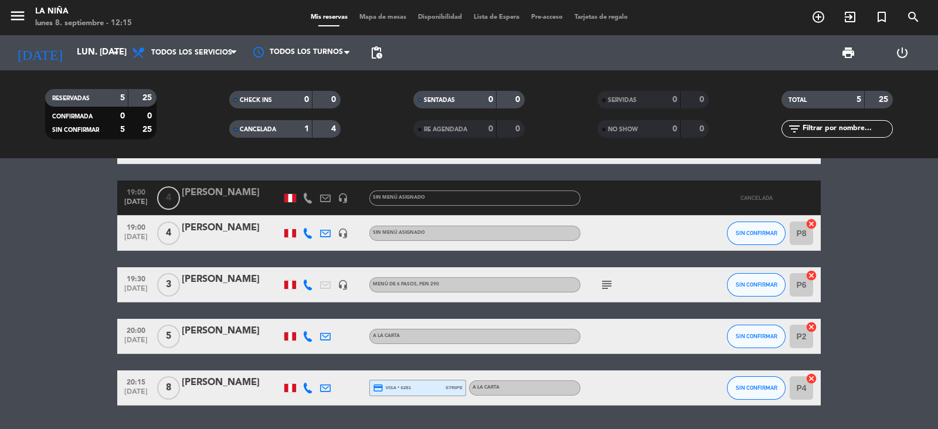
click at [105, 95] on div "5" at bounding box center [113, 97] width 23 height 13
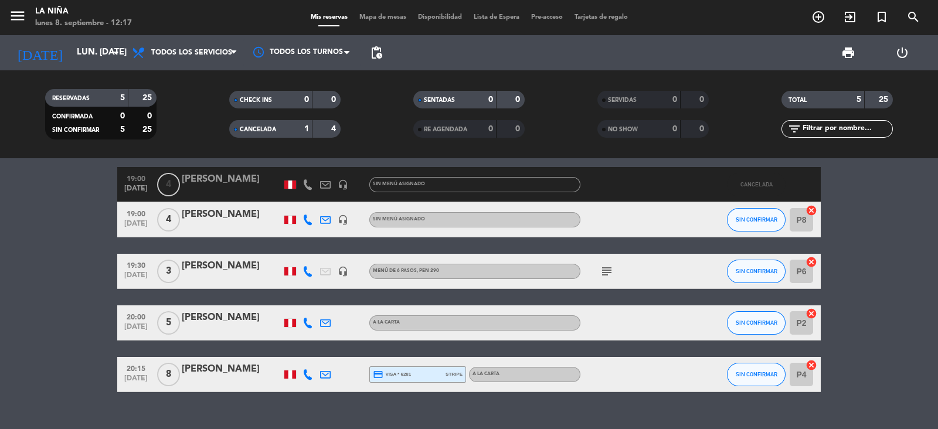
scroll to position [64, 0]
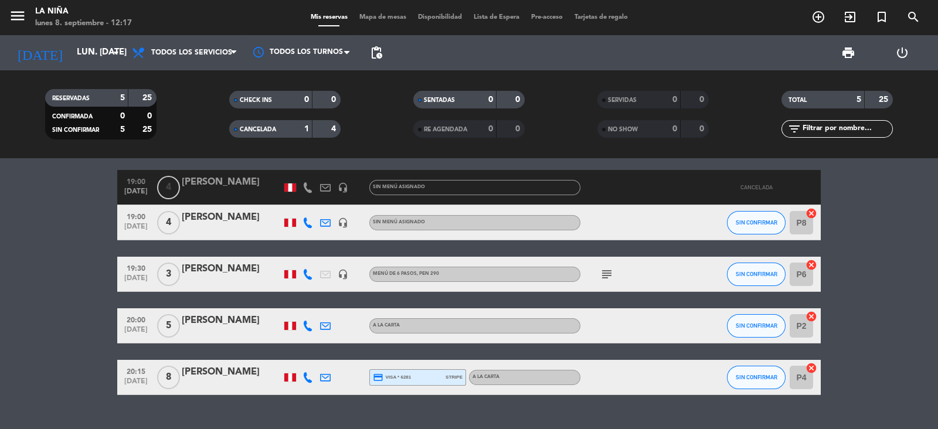
click at [406, 273] on span "Menú de 6 pasos , PEN 290" at bounding box center [406, 273] width 66 height 5
click at [72, 266] on bookings-row "13:30 [DATE] 5 [PERSON_NAME] A [PERSON_NAME] healing subject SIN CONFIRMAR P3 c…" at bounding box center [469, 256] width 938 height 277
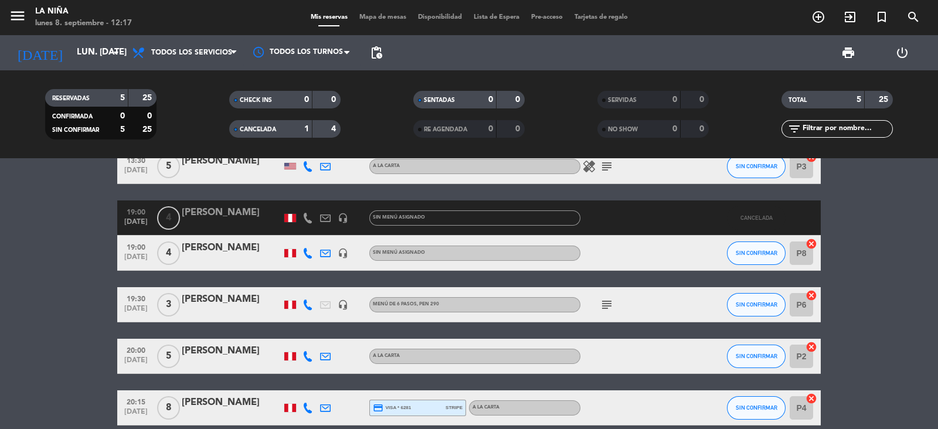
scroll to position [21, 0]
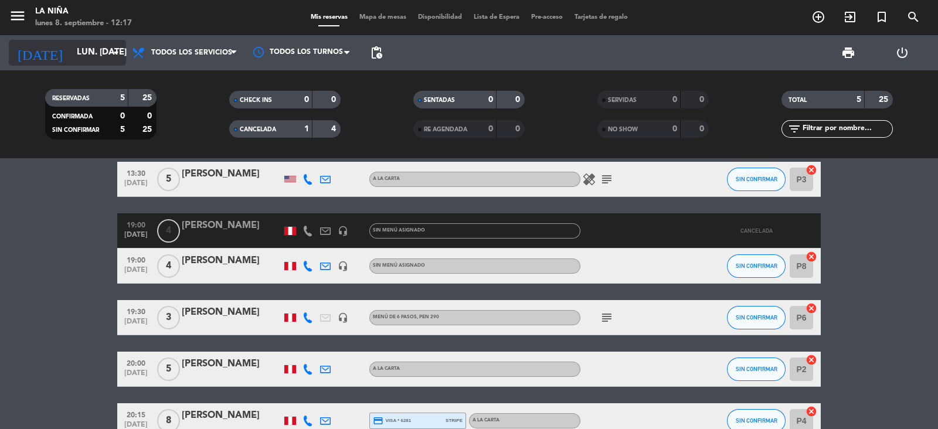
click at [71, 49] on input "lun. [DATE]" at bounding box center [127, 53] width 113 height 22
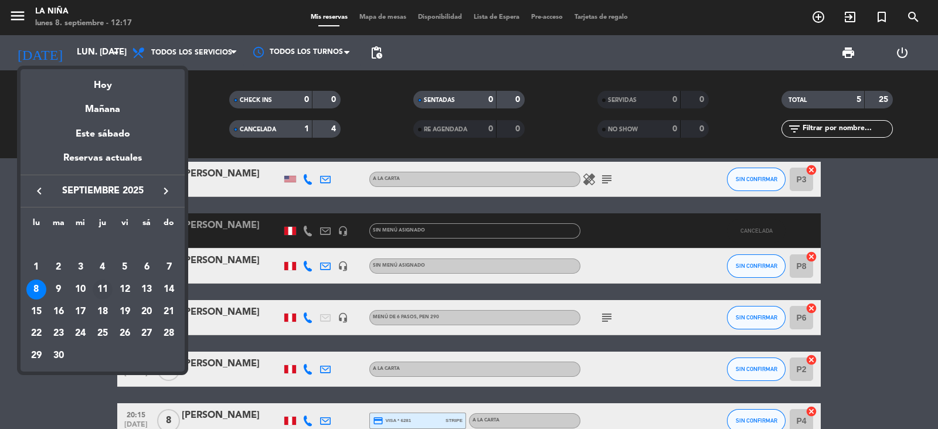
click at [101, 287] on div "11" at bounding box center [103, 290] width 20 height 20
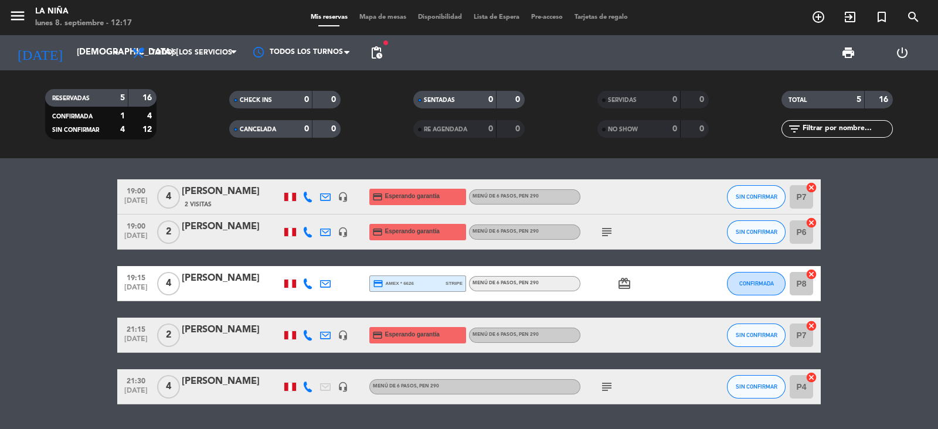
scroll to position [2, 0]
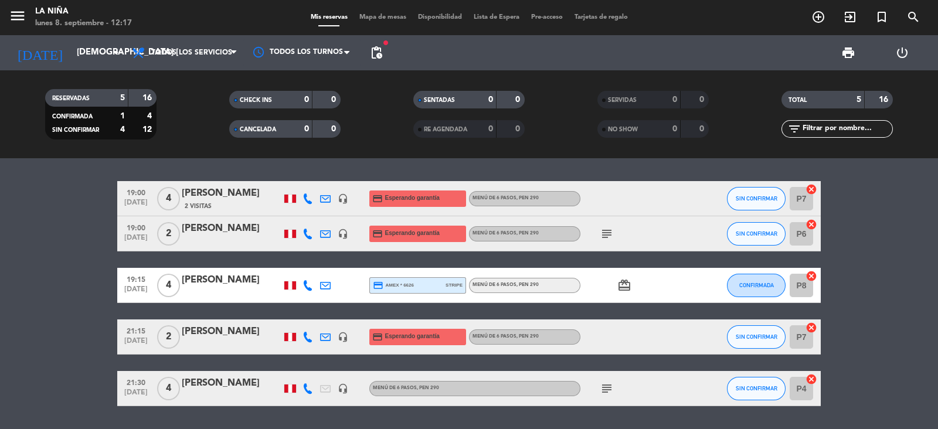
click at [387, 240] on span "credit_card Esperando garantía" at bounding box center [405, 234] width 67 height 16
click at [79, 251] on bookings-row "19:00 [DATE] 4 [PERSON_NAME] 2 Visitas headset_mic credit_card Esperando garant…" at bounding box center [469, 293] width 938 height 225
click at [15, 25] on button "menu" at bounding box center [18, 18] width 18 height 22
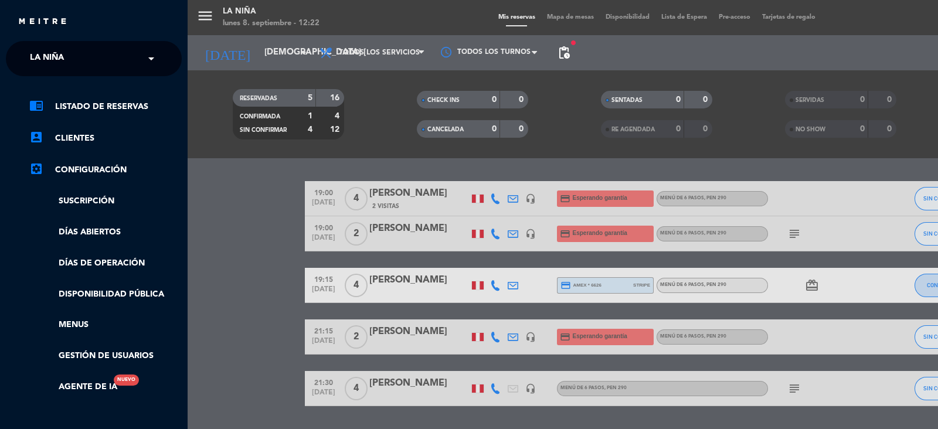
click at [100, 59] on input "text" at bounding box center [94, 59] width 143 height 26
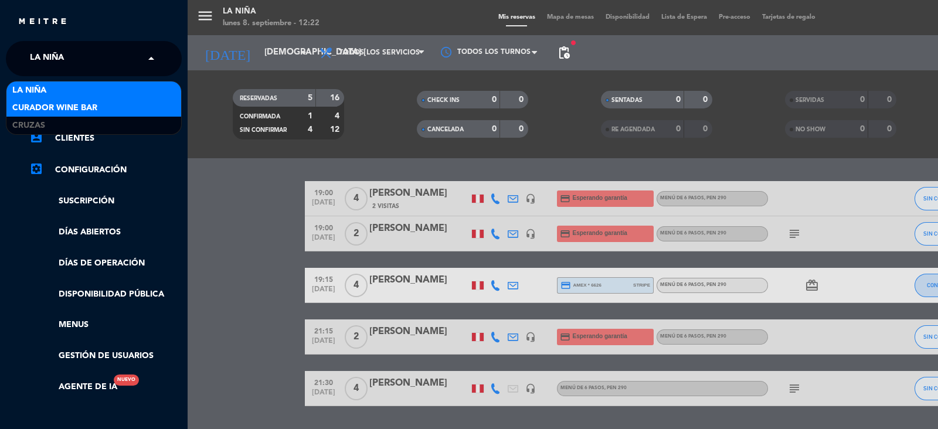
click at [82, 107] on span "Curador Wine Bar" at bounding box center [54, 107] width 85 height 13
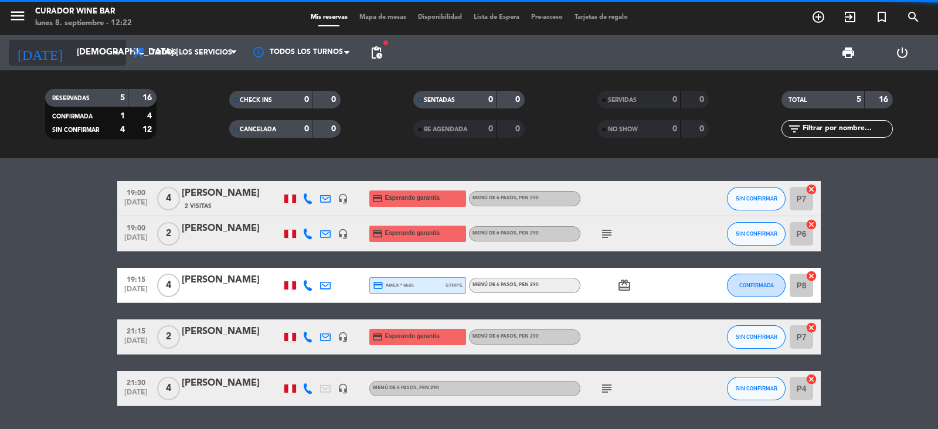
click at [71, 59] on input "[DEMOGRAPHIC_DATA] [DATE]" at bounding box center [127, 53] width 113 height 22
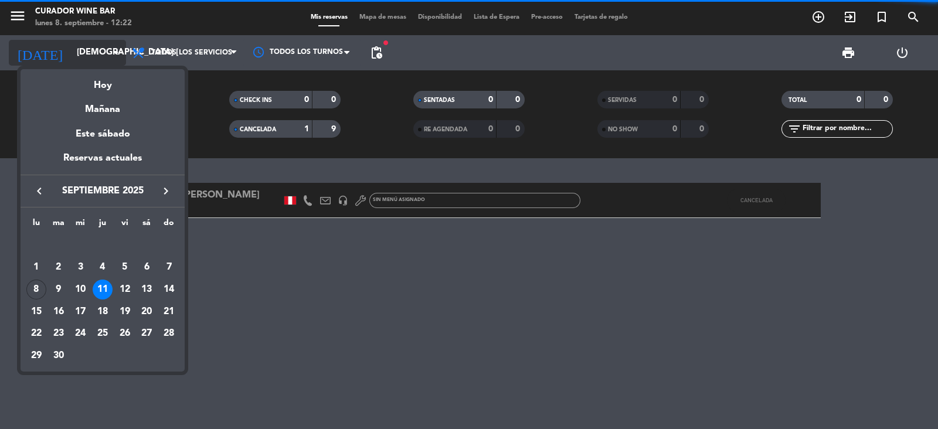
scroll to position [0, 0]
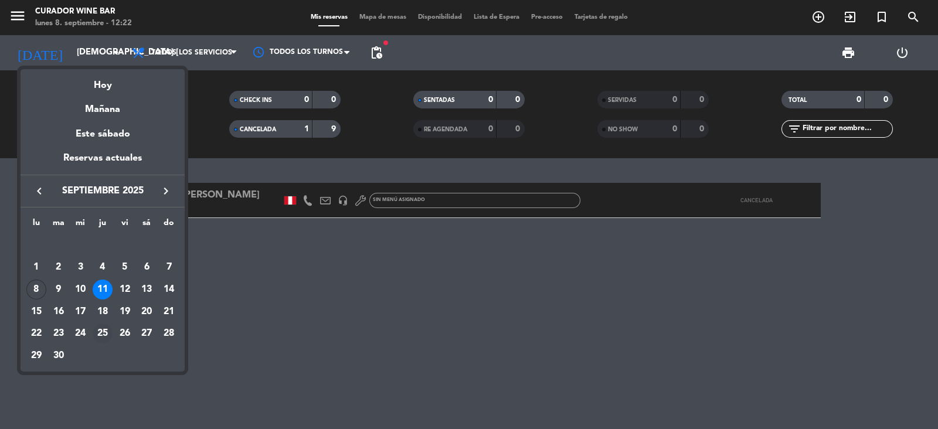
click at [101, 336] on div "25" at bounding box center [103, 334] width 20 height 20
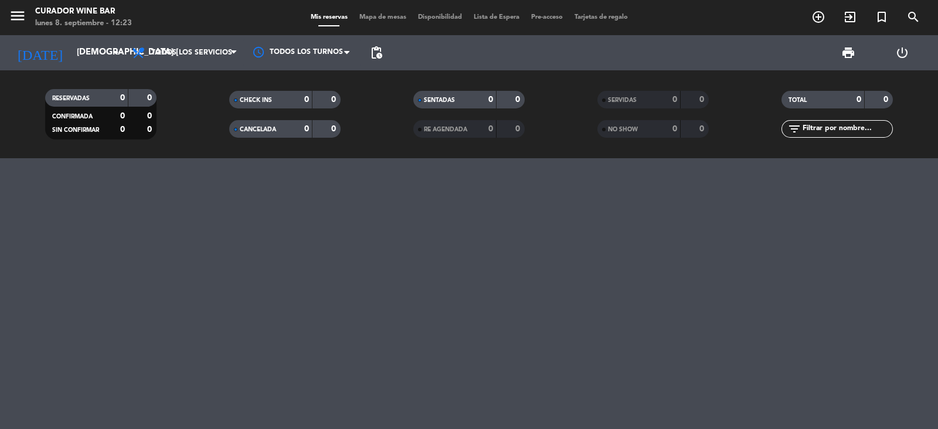
click at [0, 274] on div at bounding box center [469, 293] width 938 height 271
click at [117, 46] on icon "arrow_drop_down" at bounding box center [116, 53] width 14 height 14
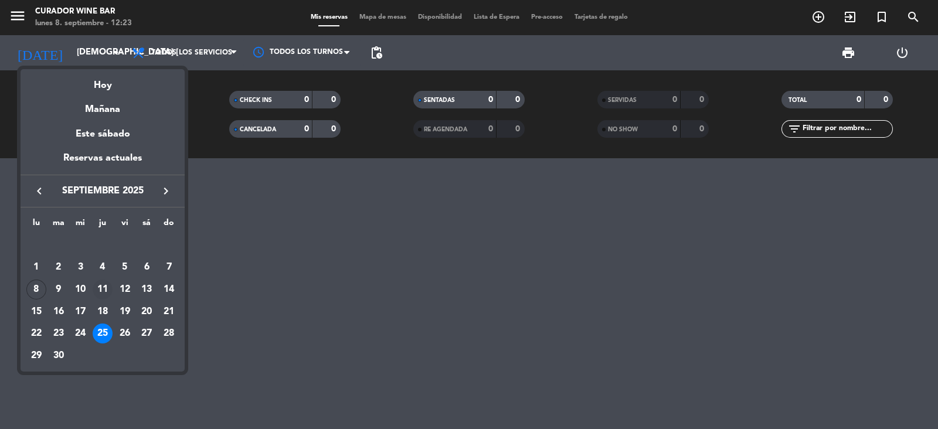
click at [104, 286] on div "11" at bounding box center [103, 290] width 20 height 20
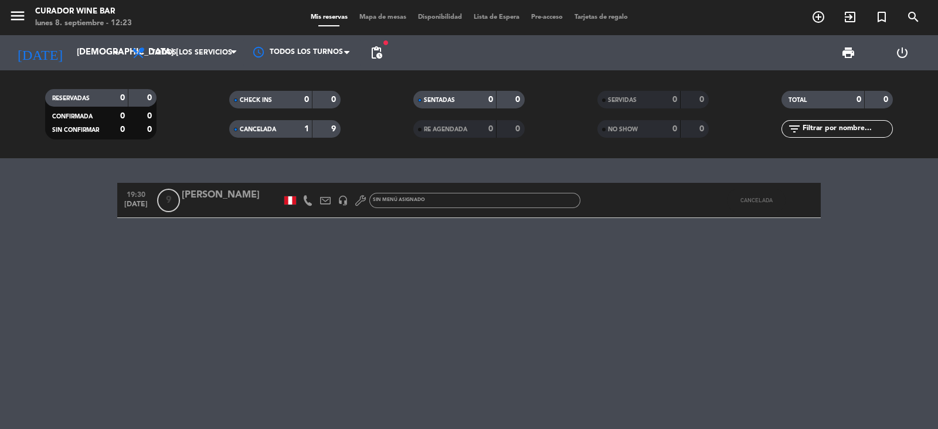
click at [140, 200] on span "[DATE]" at bounding box center [135, 206] width 29 height 13
click at [107, 59] on input "[DEMOGRAPHIC_DATA] [DATE]" at bounding box center [127, 53] width 113 height 22
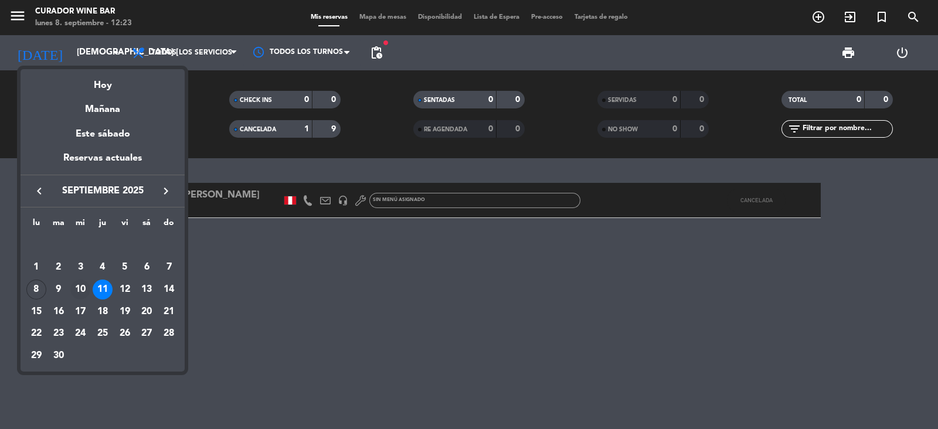
click at [74, 283] on div "10" at bounding box center [80, 290] width 20 height 20
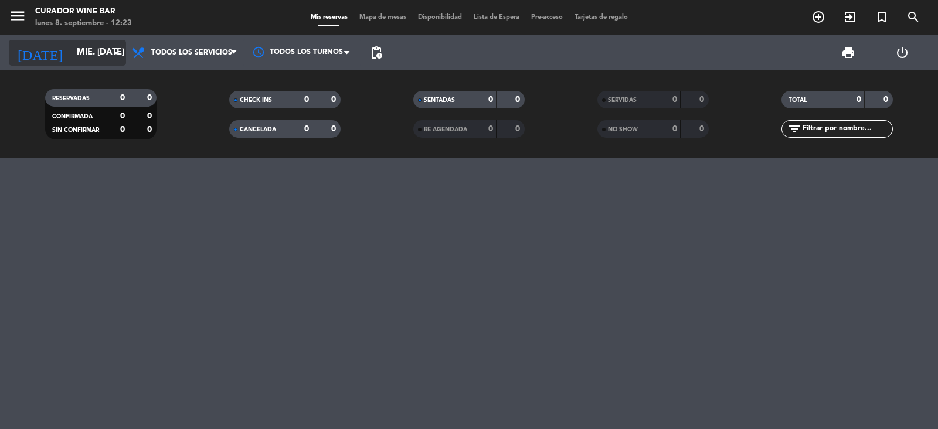
click at [114, 59] on icon "arrow_drop_down" at bounding box center [116, 53] width 14 height 14
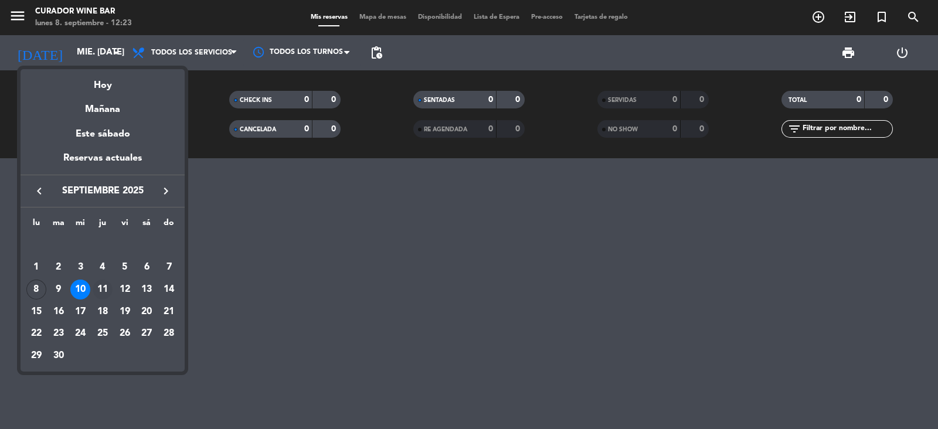
click at [103, 280] on div "11" at bounding box center [103, 290] width 20 height 20
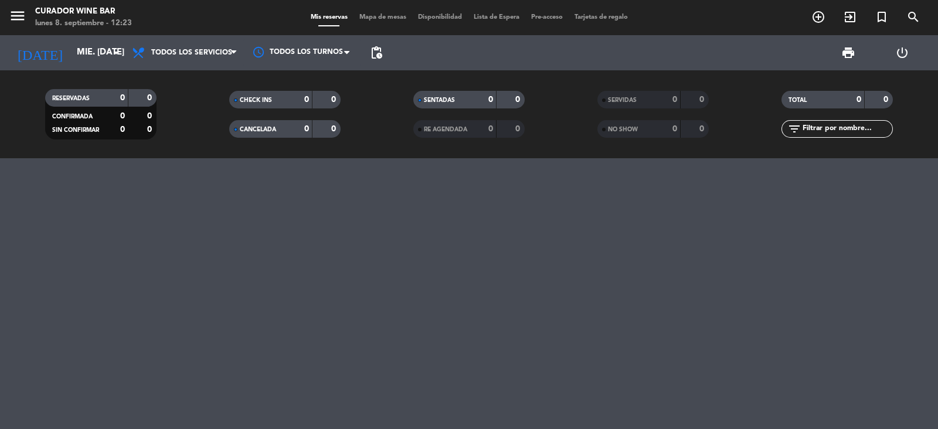
type input "[DEMOGRAPHIC_DATA] [DATE]"
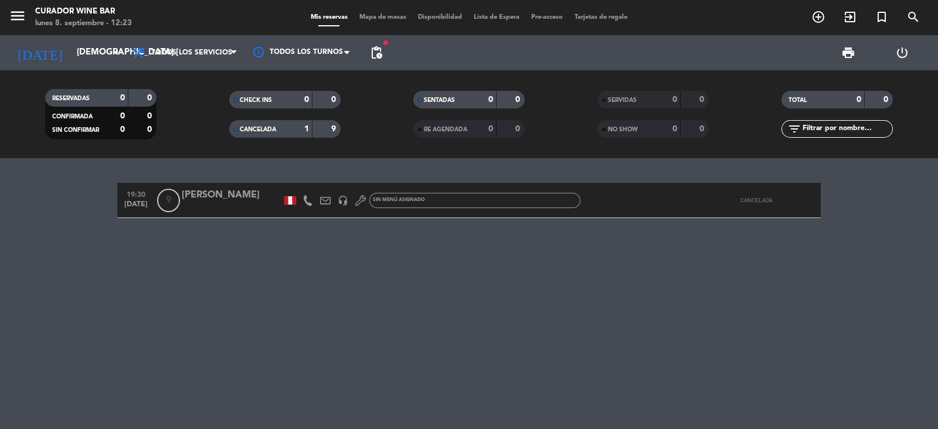
click at [223, 203] on div "[PERSON_NAME]" at bounding box center [232, 195] width 100 height 15
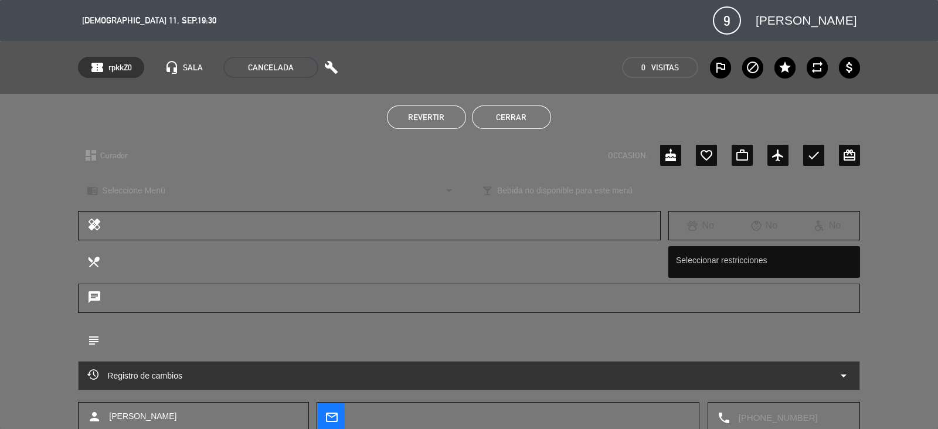
click at [399, 113] on button "Revertir" at bounding box center [426, 116] width 79 height 23
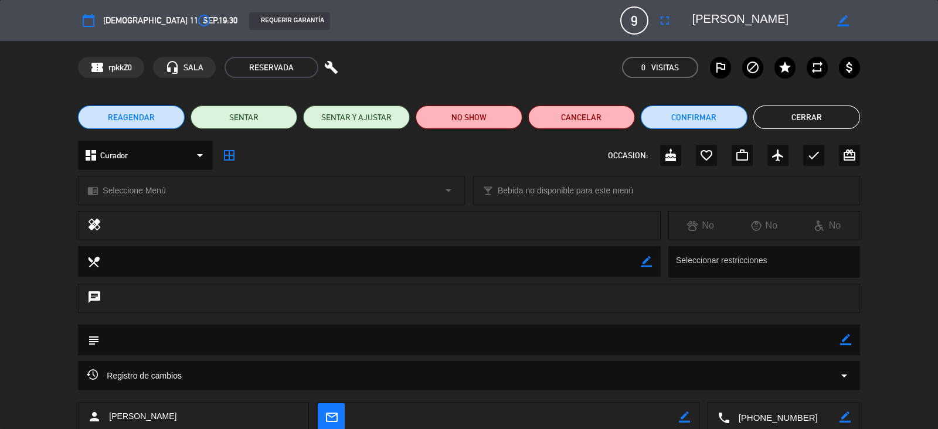
click at [93, 17] on icon "calendar_today" at bounding box center [88, 20] width 14 height 14
click at [85, 19] on icon "calendar_today" at bounding box center [88, 20] width 14 height 14
click at [91, 23] on icon "calendar_today" at bounding box center [88, 20] width 14 height 14
click at [230, 156] on icon "border_all" at bounding box center [229, 155] width 14 height 14
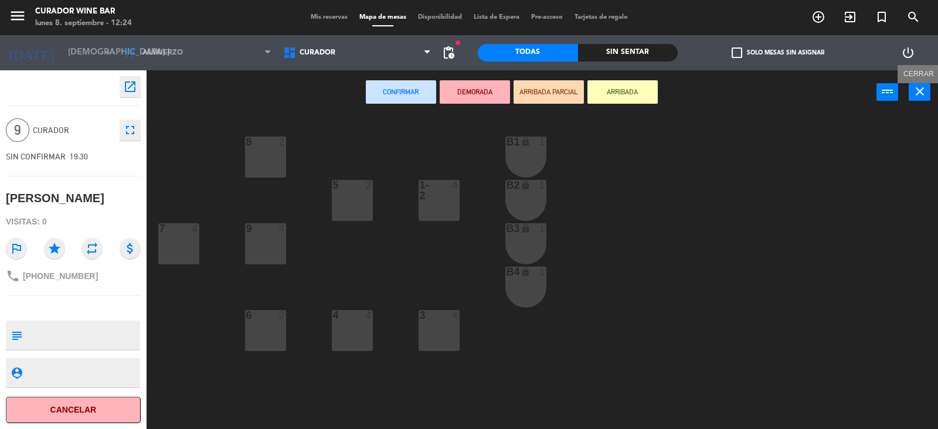
click at [915, 85] on icon "close" at bounding box center [919, 91] width 14 height 14
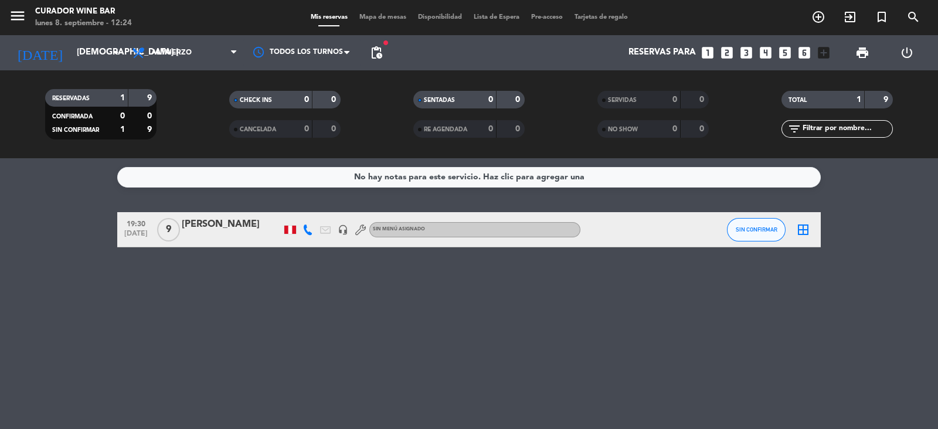
click at [132, 230] on span "[DATE]" at bounding box center [135, 236] width 29 height 13
click at [648, 255] on div "No hay notas para este servicio. Haz clic para agregar una 19:30 [DATE] Creada:…" at bounding box center [469, 293] width 938 height 271
click at [648, 231] on div at bounding box center [632, 229] width 105 height 35
click at [648, 220] on div at bounding box center [632, 229] width 105 height 35
click at [213, 218] on div "[PERSON_NAME]" at bounding box center [232, 224] width 100 height 15
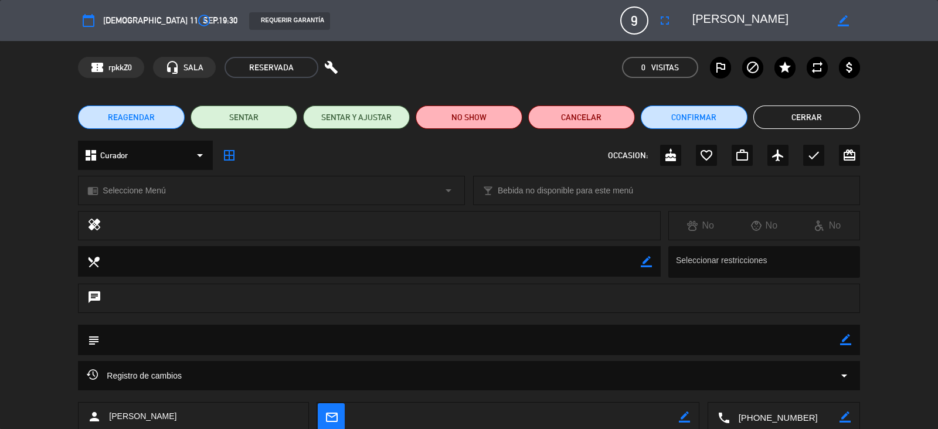
click at [113, 34] on div "calendar_today [DEMOGRAPHIC_DATA] 11, sep. access_time 19:30 REQUERIR GARANTÍA …" at bounding box center [468, 20] width 781 height 28
click at [152, 118] on span "REAGENDAR" at bounding box center [131, 117] width 47 height 12
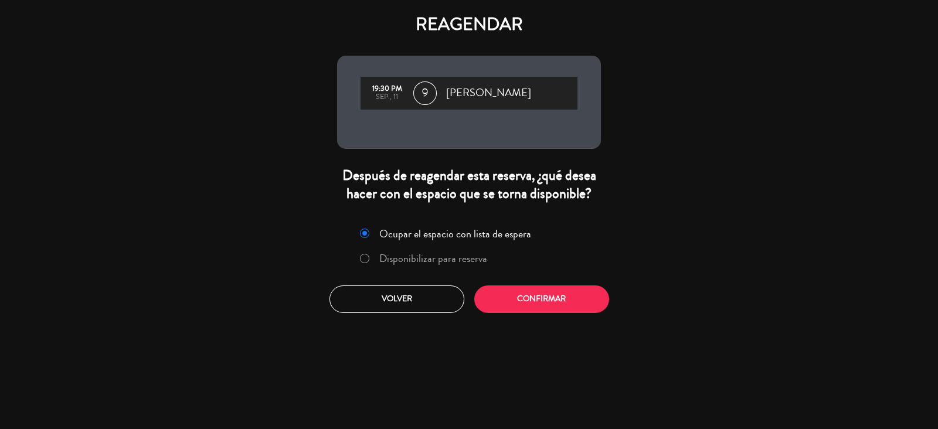
click at [390, 97] on div "sep., 11" at bounding box center [386, 97] width 41 height 8
click at [525, 299] on button "Confirmar" at bounding box center [541, 299] width 135 height 28
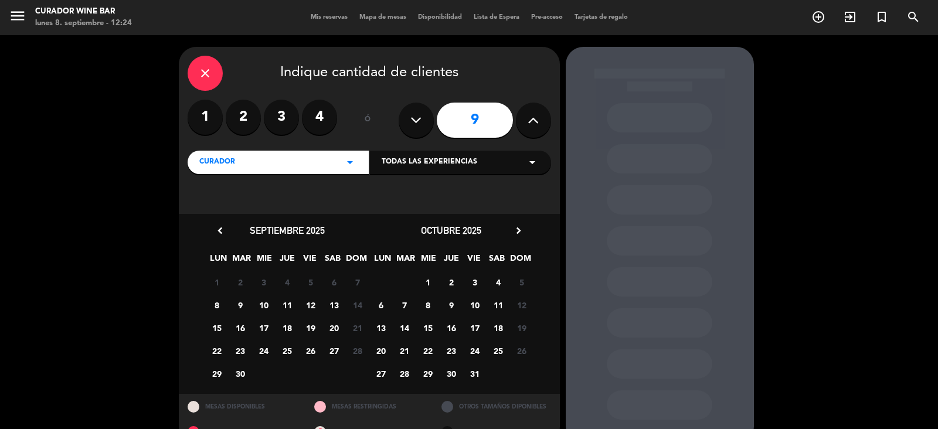
click at [264, 303] on span "10" at bounding box center [263, 304] width 19 height 19
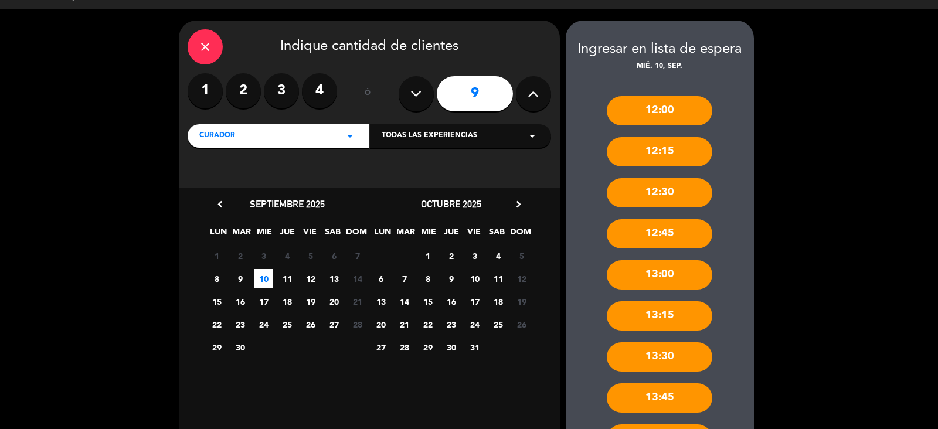
drag, startPoint x: 764, startPoint y: 226, endPoint x: 768, endPoint y: 388, distance: 161.8
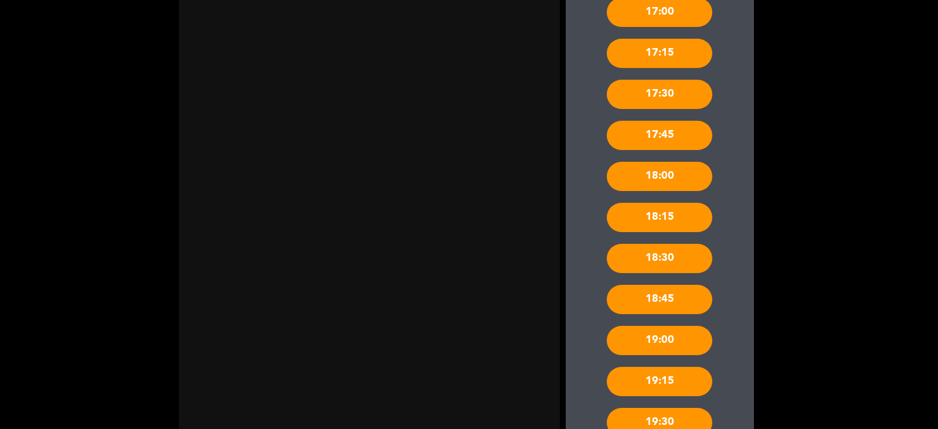
scroll to position [963, 0]
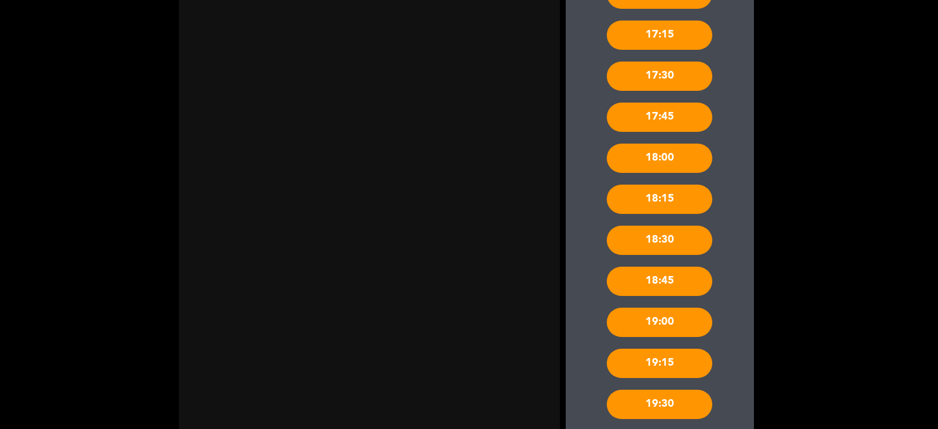
click at [669, 399] on div "19:30" at bounding box center [659, 404] width 105 height 29
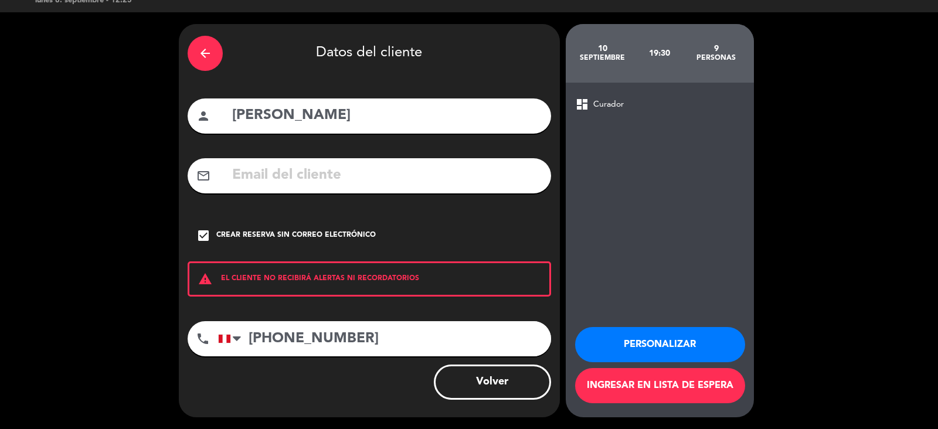
click at [677, 344] on button "Personalizar" at bounding box center [660, 344] width 170 height 35
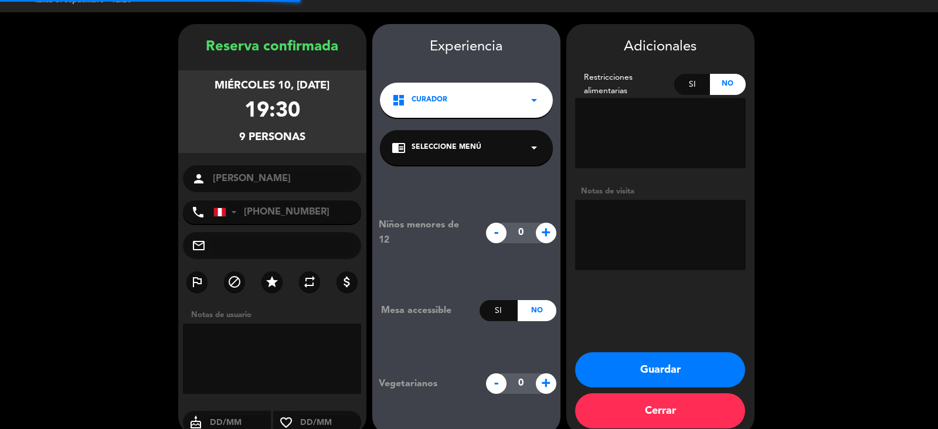
scroll to position [39, 0]
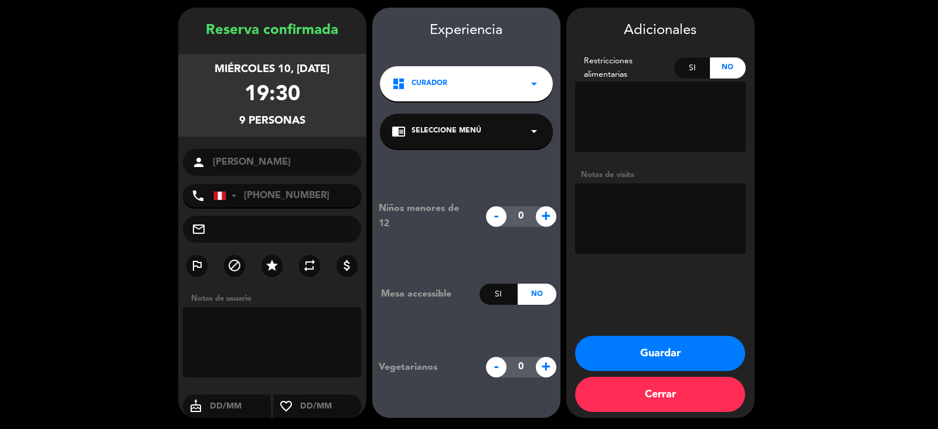
click at [612, 98] on textarea at bounding box center [660, 116] width 171 height 70
click at [624, 132] on textarea at bounding box center [660, 116] width 171 height 70
click at [608, 95] on textarea at bounding box center [660, 116] width 171 height 70
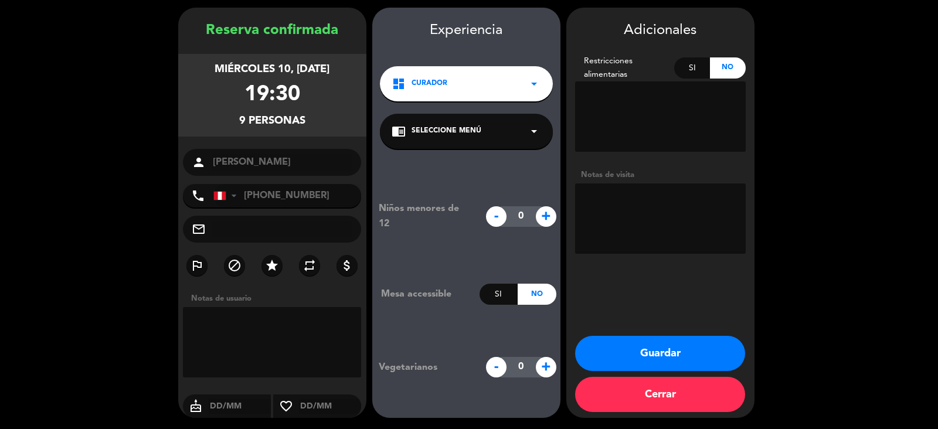
click at [608, 95] on textarea at bounding box center [660, 116] width 171 height 70
click at [595, 203] on textarea at bounding box center [660, 218] width 171 height 70
type textarea "CT"
click at [662, 350] on button "Guardar" at bounding box center [660, 353] width 170 height 35
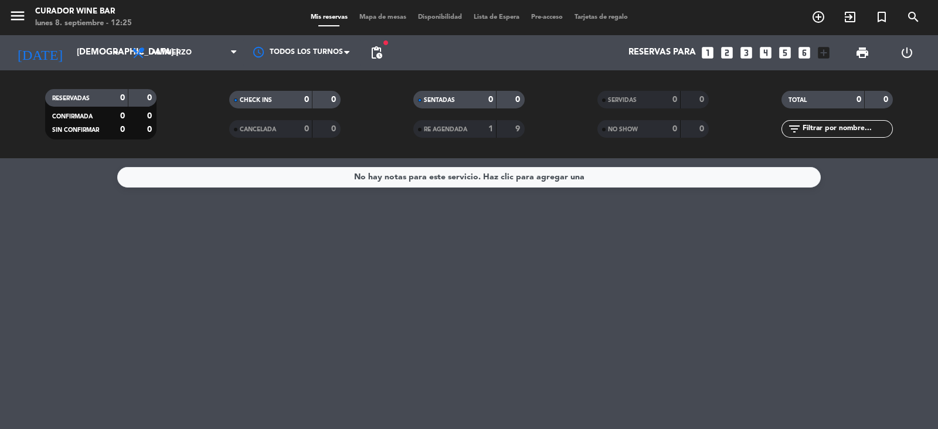
click at [110, 39] on div "[DATE] [DEMOGRAPHIC_DATA] [DATE] arrow_drop_down" at bounding box center [67, 52] width 117 height 35
click at [115, 54] on icon "arrow_drop_down" at bounding box center [116, 53] width 14 height 14
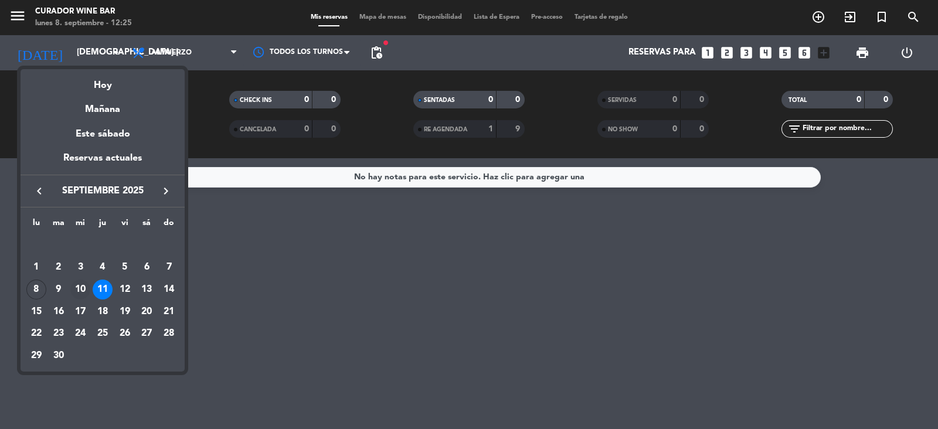
click at [76, 281] on div "10" at bounding box center [80, 290] width 20 height 20
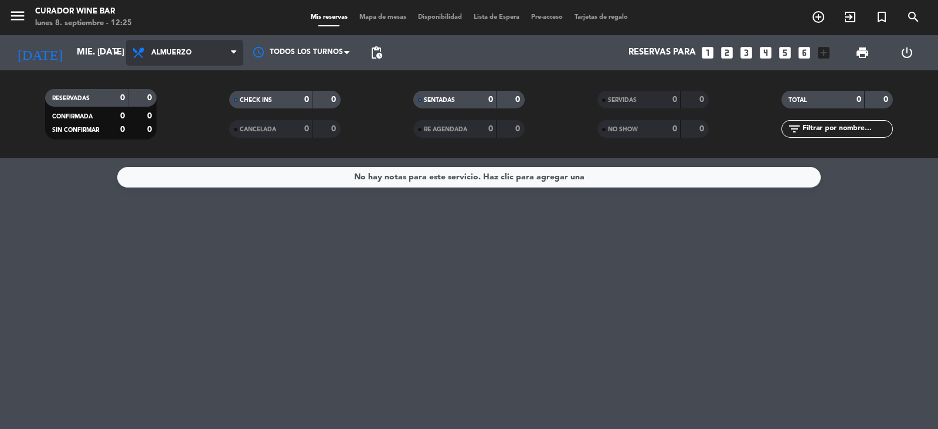
click at [239, 47] on span at bounding box center [237, 52] width 12 height 11
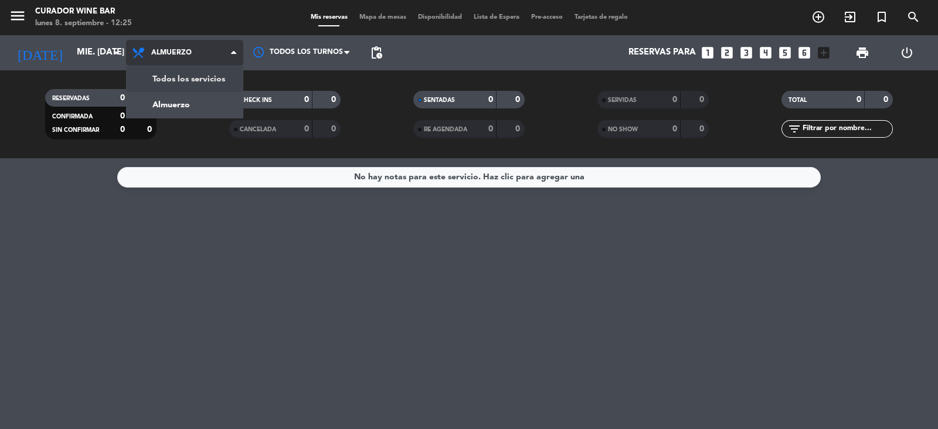
click at [195, 77] on div "menu Curador Wine Bar lunes 8. septiembre - 12:25 Mis reservas Mapa de mesas Di…" at bounding box center [469, 79] width 938 height 158
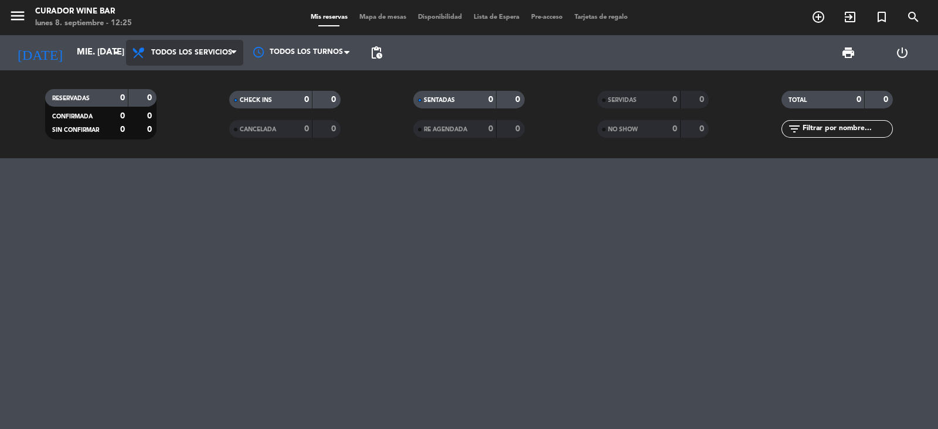
click at [225, 57] on span "Todos los servicios" at bounding box center [191, 53] width 81 height 8
click at [220, 71] on div "menu Curador Wine Bar lunes 8. septiembre - 12:25 Mis reservas Mapa de mesas Di…" at bounding box center [469, 79] width 938 height 158
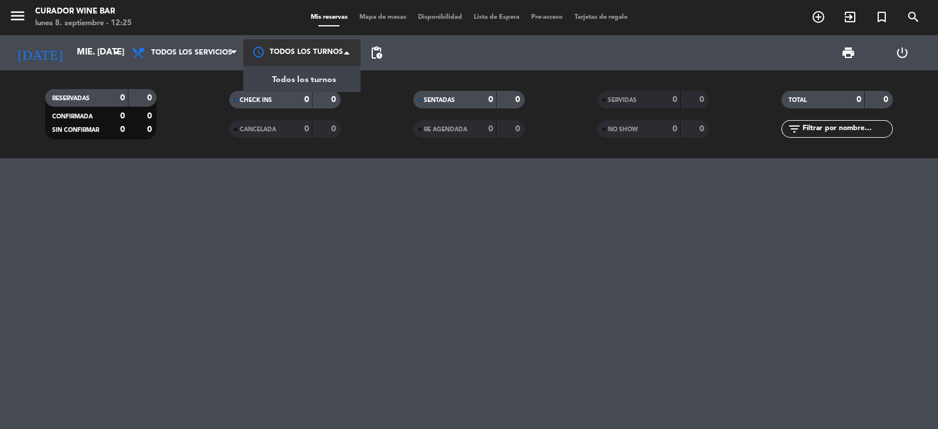
click at [315, 42] on div at bounding box center [301, 52] width 117 height 26
click at [320, 74] on span "Todos los turnos" at bounding box center [304, 79] width 64 height 13
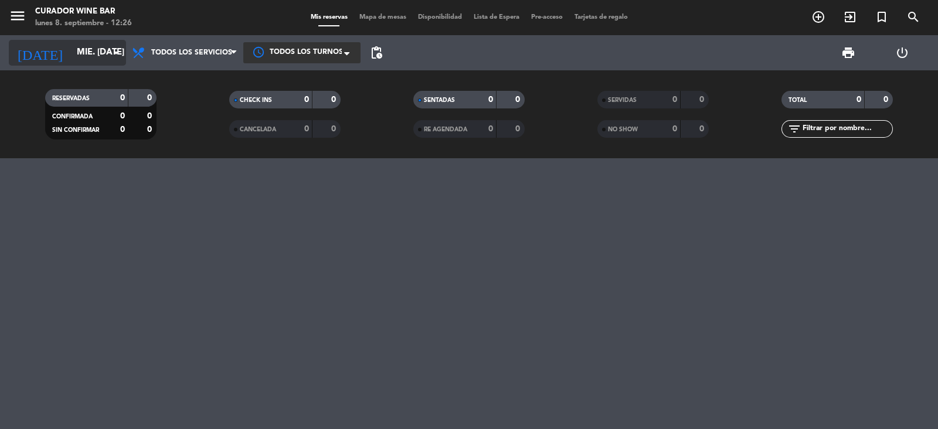
click at [83, 58] on input "mié. [DATE]" at bounding box center [127, 53] width 113 height 22
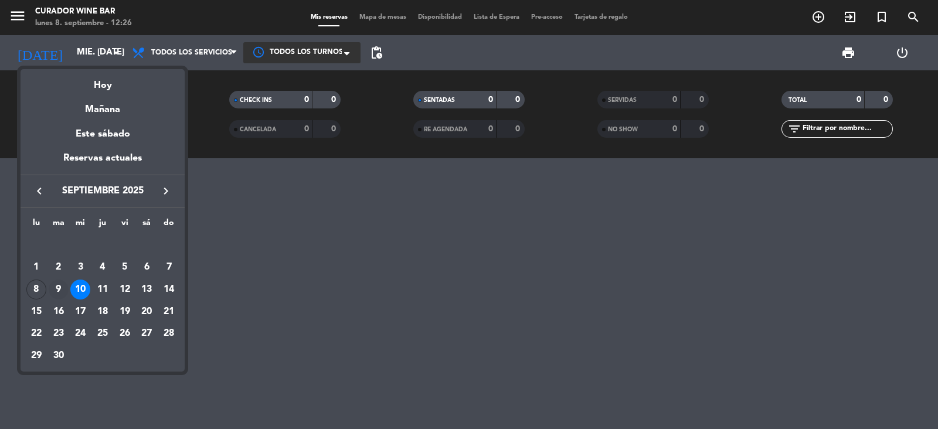
click at [57, 283] on div "9" at bounding box center [59, 290] width 20 height 20
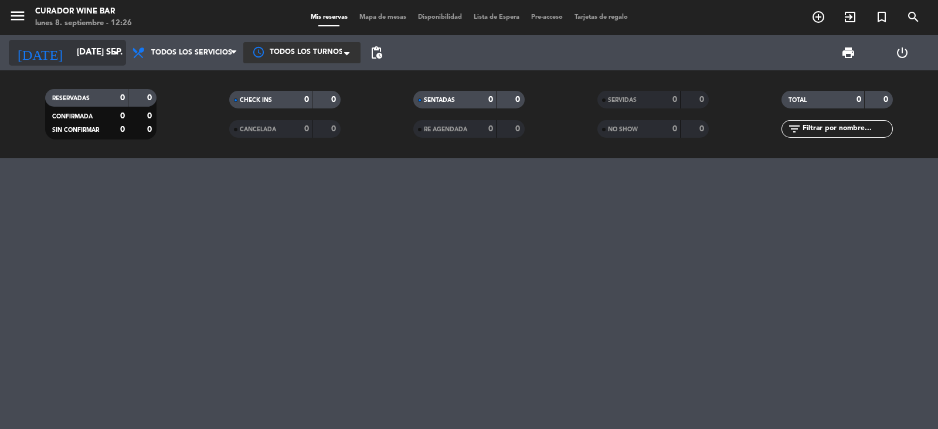
click at [115, 55] on icon "arrow_drop_down" at bounding box center [116, 53] width 14 height 14
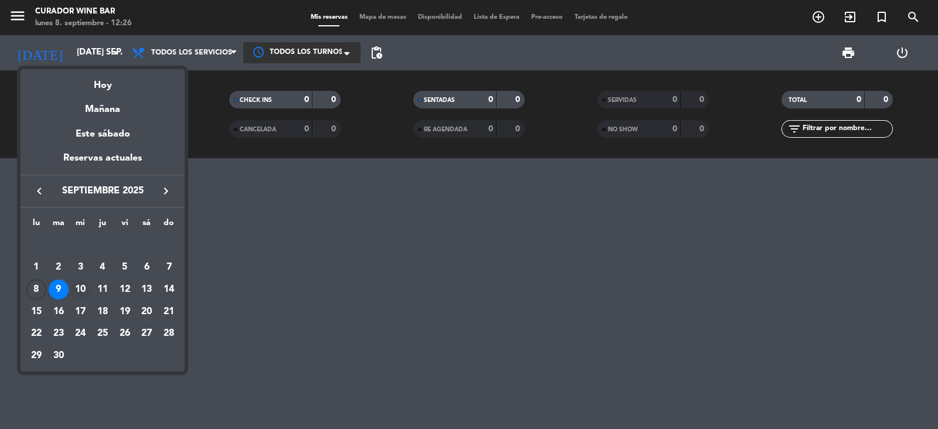
click at [83, 287] on div "10" at bounding box center [80, 290] width 20 height 20
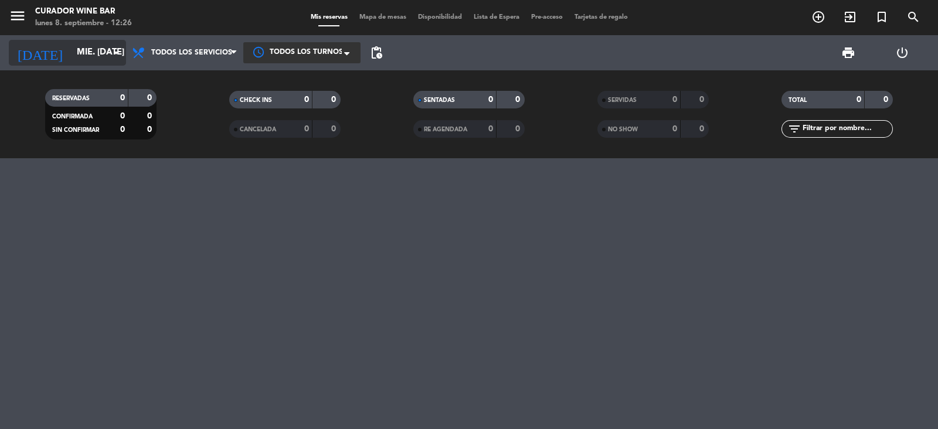
click at [27, 49] on icon "[DATE]" at bounding box center [40, 53] width 62 height 26
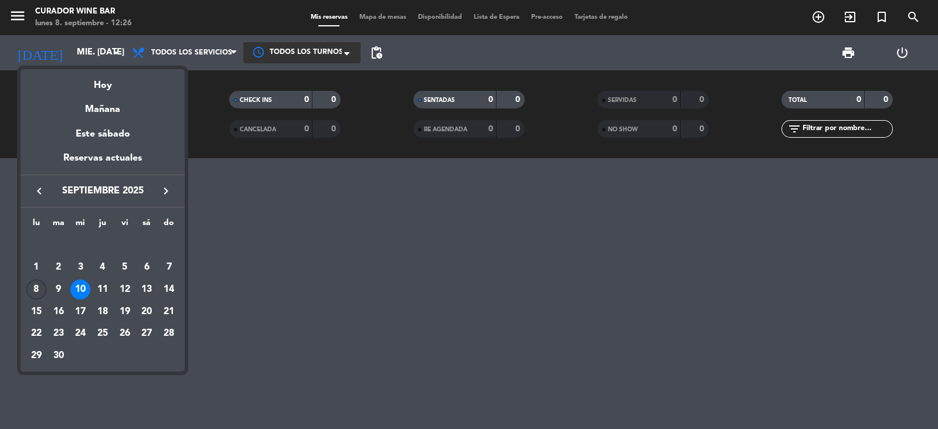
click at [36, 281] on div "8" at bounding box center [36, 290] width 20 height 20
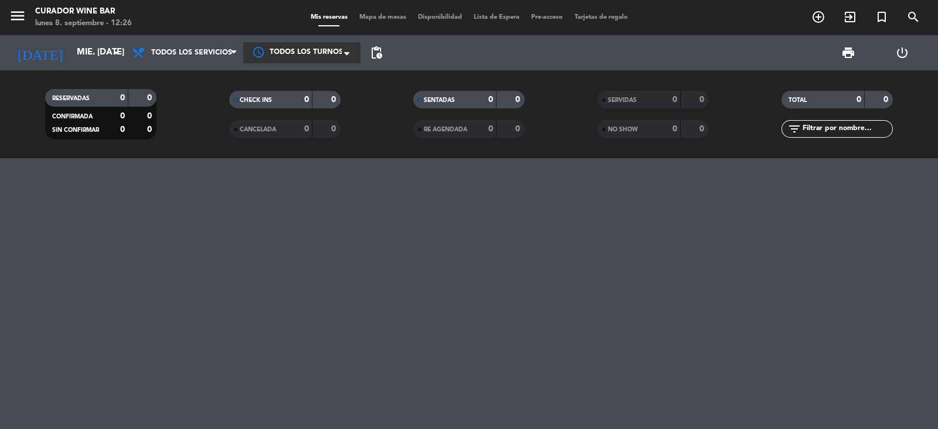
type input "lun. [DATE]"
